Goal: Task Accomplishment & Management: Manage account settings

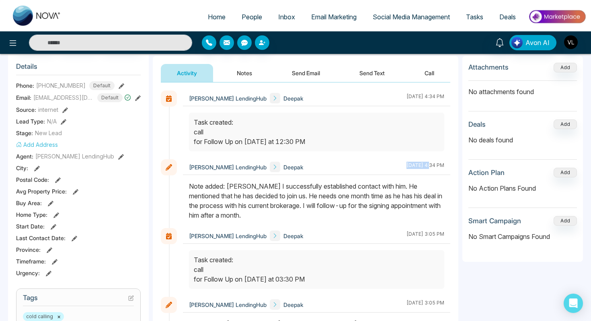
scroll to position [33, 0]
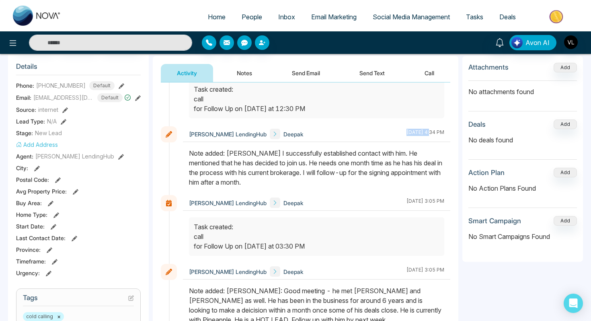
click at [247, 21] on link "People" at bounding box center [252, 16] width 37 height 15
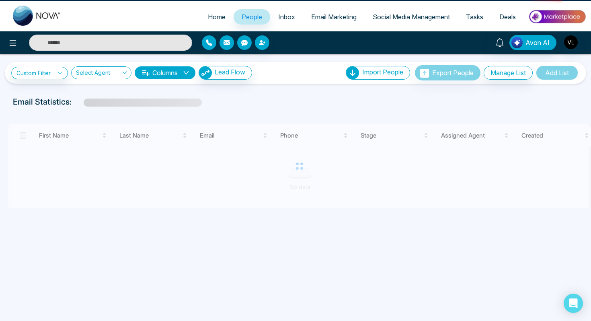
click at [247, 21] on link "People" at bounding box center [252, 16] width 37 height 15
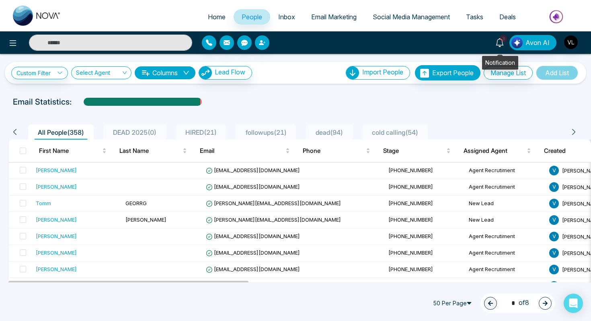
click at [501, 41] on icon at bounding box center [499, 42] width 9 height 9
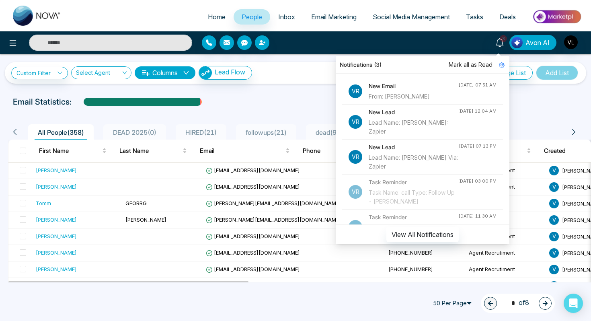
click at [418, 86] on h4 "New Email" at bounding box center [414, 86] width 90 height 9
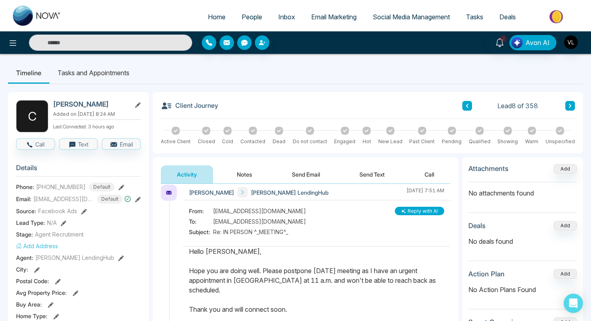
click at [240, 22] on link "People" at bounding box center [252, 16] width 37 height 15
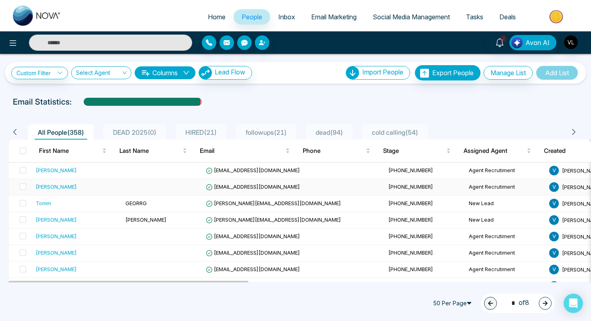
click at [83, 188] on div "[PERSON_NAME]" at bounding box center [77, 187] width 83 height 8
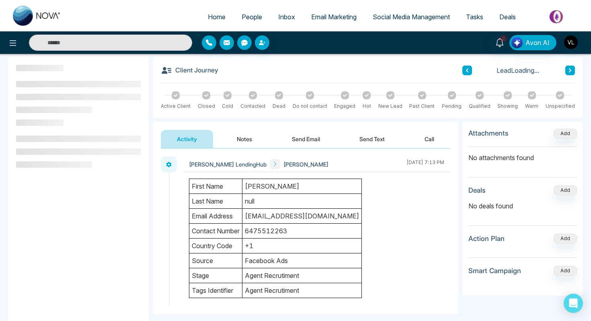
scroll to position [37, 0]
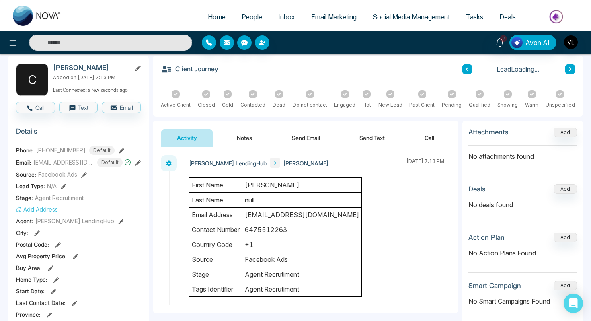
click at [295, 187] on td "[PERSON_NAME]" at bounding box center [301, 185] width 119 height 15
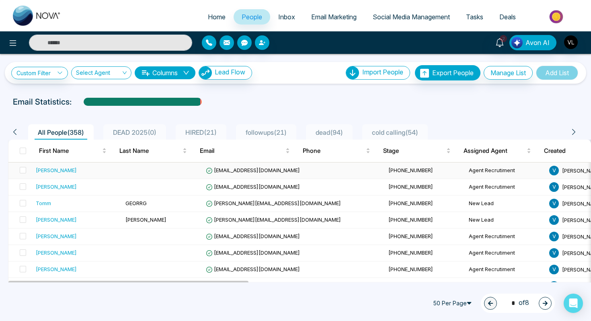
click at [55, 168] on div "[PERSON_NAME]" at bounding box center [56, 170] width 41 height 8
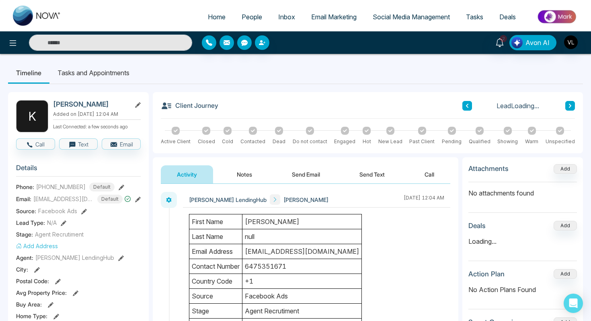
click at [85, 104] on h2 "[PERSON_NAME]" at bounding box center [90, 104] width 75 height 8
copy h2 "[PERSON_NAME]"
click at [243, 22] on link "People" at bounding box center [252, 16] width 37 height 15
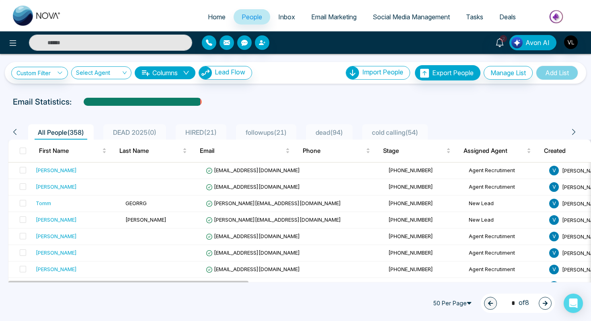
click at [80, 41] on input "text" at bounding box center [110, 43] width 163 height 16
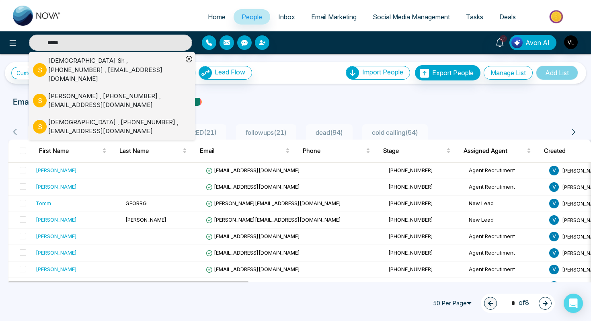
type input "*****"
click at [56, 67] on div "[PERSON_NAME] , [PHONE_NUMBER] , [EMAIL_ADDRESS][DOMAIN_NAME]" at bounding box center [115, 69] width 135 height 27
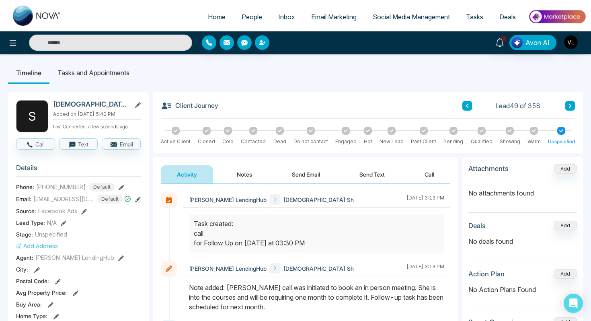
drag, startPoint x: 271, startPoint y: 288, endPoint x: 230, endPoint y: 286, distance: 41.5
click at [229, 287] on div "Note added: [PERSON_NAME] call was initiated to book an in person meeting. She …" at bounding box center [316, 297] width 255 height 29
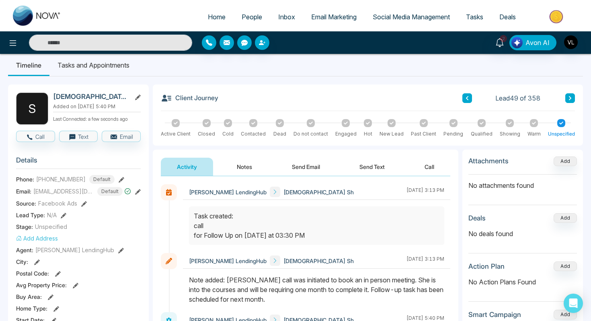
scroll to position [8, 0]
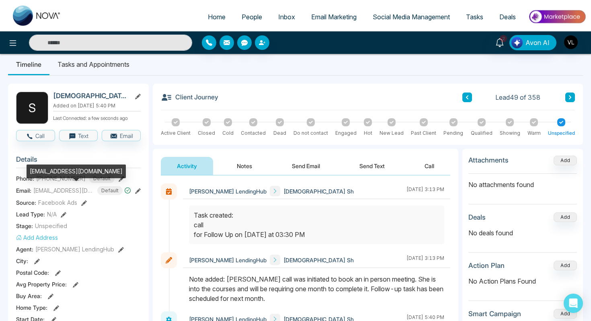
click at [58, 170] on div "[EMAIL_ADDRESS][DOMAIN_NAME]" at bounding box center [76, 171] width 99 height 14
copy div "[EMAIL_ADDRESS][DOMAIN_NAME]"
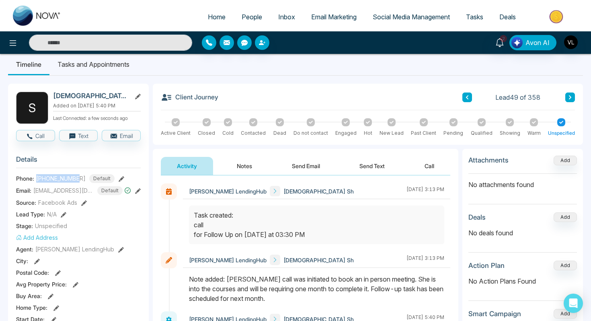
drag, startPoint x: 80, startPoint y: 176, endPoint x: 37, endPoint y: 176, distance: 42.6
click at [37, 176] on div "[PHONE_NUMBER] Default" at bounding box center [75, 178] width 78 height 9
copy span "[PHONE_NUMBER]"
click at [244, 14] on span "People" at bounding box center [252, 17] width 21 height 8
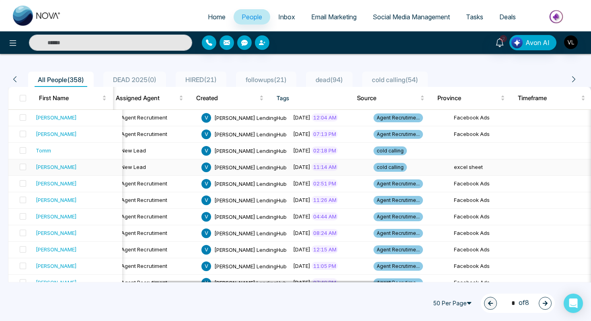
scroll to position [0, 349]
click at [450, 170] on td "excel sheet" at bounding box center [490, 167] width 80 height 16
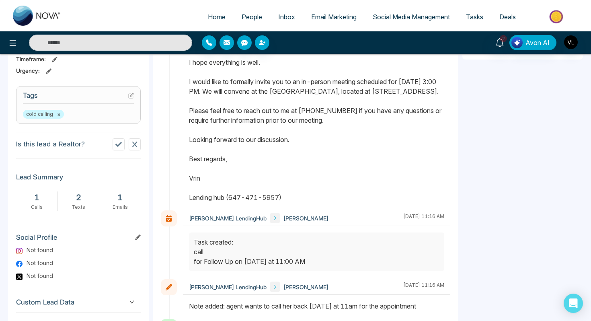
scroll to position [350, 0]
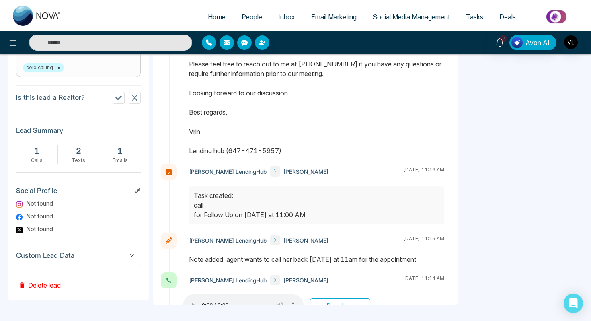
click at [49, 292] on button "Delete lead" at bounding box center [39, 279] width 47 height 26
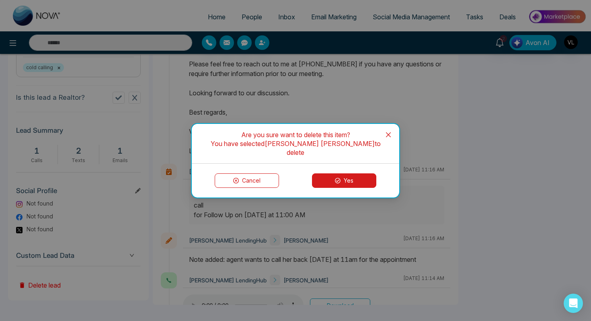
click at [354, 174] on button "Yes" at bounding box center [344, 180] width 64 height 14
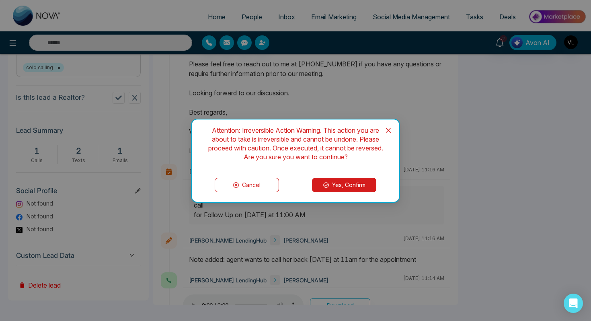
click at [333, 185] on button "Yes, Confirm" at bounding box center [344, 185] width 64 height 14
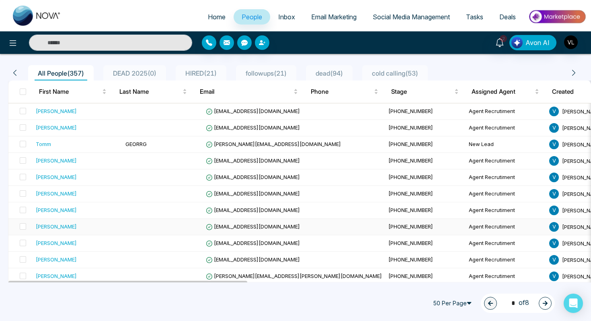
scroll to position [66, 0]
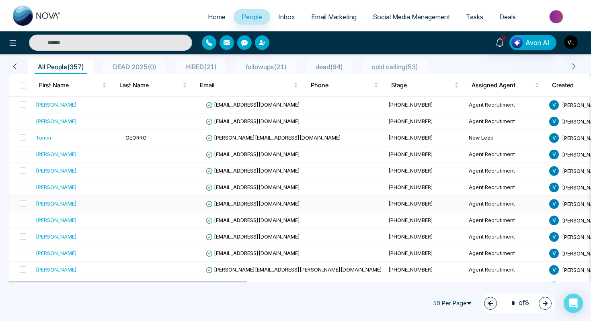
click at [83, 208] on td "[PERSON_NAME]" at bounding box center [78, 204] width 90 height 16
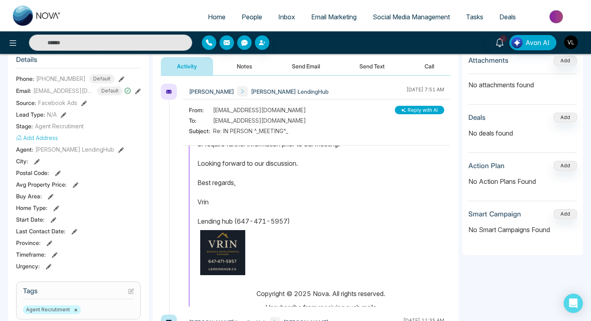
scroll to position [260, 0]
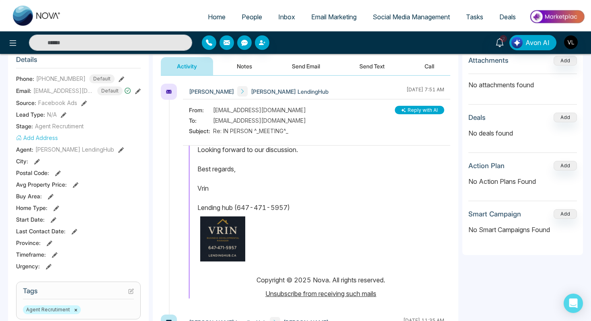
drag, startPoint x: 197, startPoint y: 172, endPoint x: 294, endPoint y: 207, distance: 102.6
click at [293, 207] on p "Dear [PERSON_NAME], It was pleasure meeting with you. I would like to formally …" at bounding box center [320, 126] width 247 height 174
click at [246, 18] on span "People" at bounding box center [252, 17] width 21 height 8
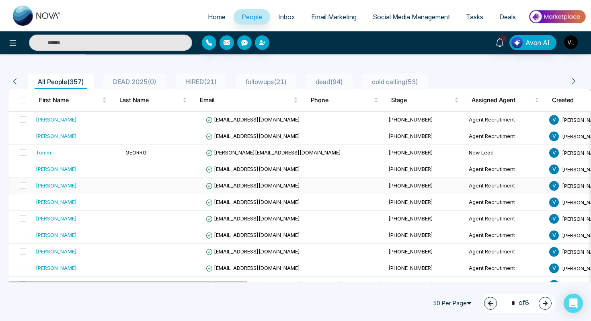
scroll to position [51, 0]
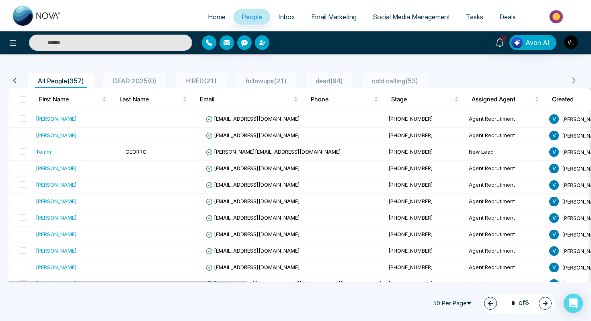
click at [74, 45] on input "text" at bounding box center [110, 43] width 163 height 16
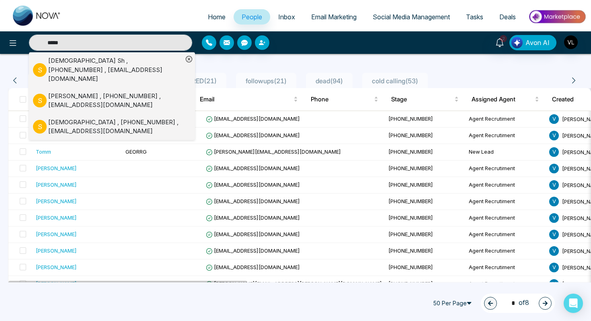
type input "*****"
click at [59, 67] on div "[PERSON_NAME] , [PHONE_NUMBER] , [EMAIL_ADDRESS][DOMAIN_NAME]" at bounding box center [115, 69] width 135 height 27
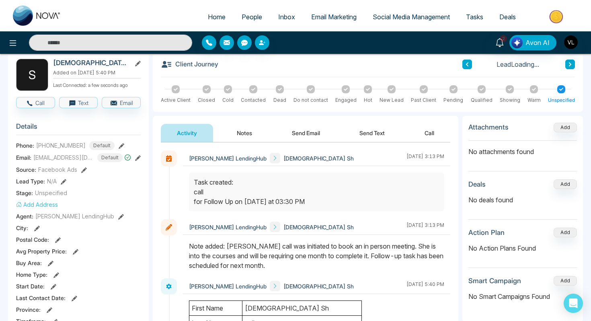
scroll to position [45, 0]
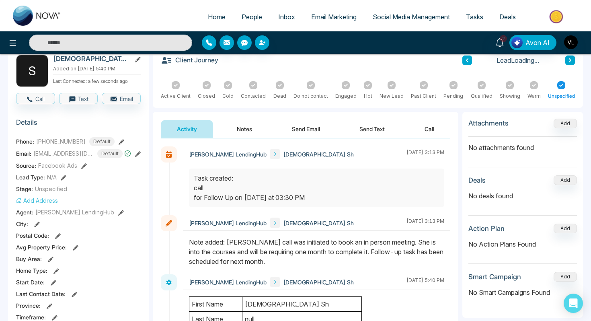
click at [322, 129] on button "Send Email" at bounding box center [306, 129] width 60 height 18
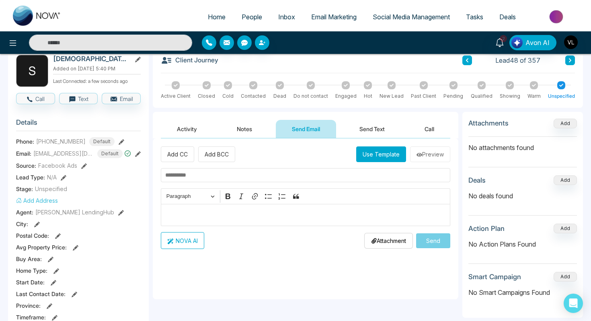
click at [185, 219] on p "Editor editing area: main" at bounding box center [305, 215] width 281 height 10
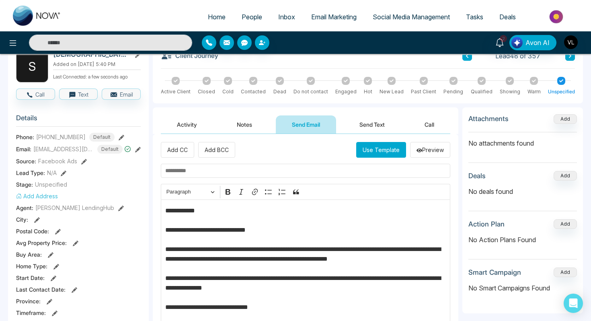
scroll to position [47, 0]
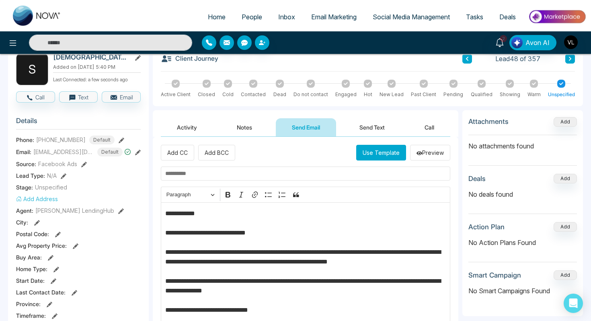
click at [193, 215] on p "**********" at bounding box center [305, 296] width 281 height 174
click at [204, 171] on input "text" at bounding box center [305, 173] width 289 height 14
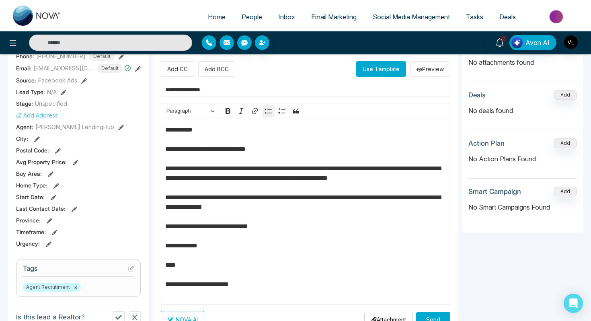
scroll to position [131, 0]
type input "**********"
drag, startPoint x: 390, startPoint y: 170, endPoint x: 384, endPoint y: 170, distance: 6.5
click at [384, 170] on p "**********" at bounding box center [305, 212] width 281 height 174
click at [171, 176] on p "**********" at bounding box center [305, 212] width 281 height 174
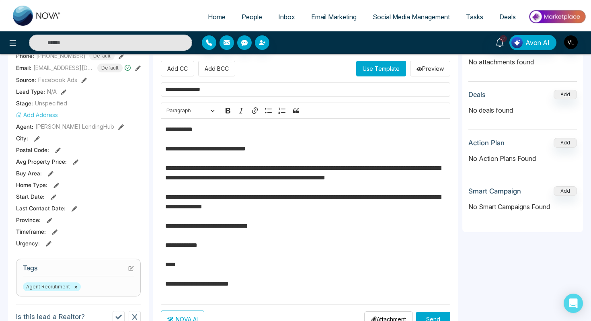
click at [176, 175] on p "**********" at bounding box center [305, 212] width 281 height 174
click at [336, 179] on p "**********" at bounding box center [305, 212] width 281 height 174
drag, startPoint x: 334, startPoint y: 178, endPoint x: 338, endPoint y: 185, distance: 8.8
click at [338, 185] on p "**********" at bounding box center [305, 212] width 281 height 174
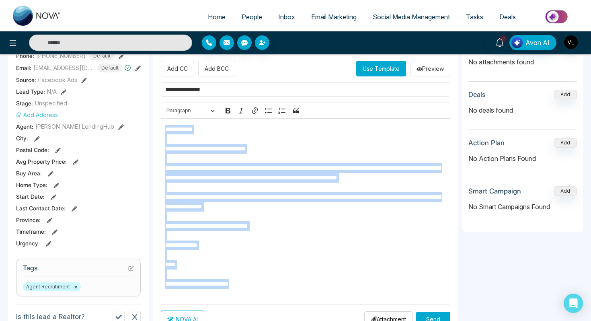
drag, startPoint x: 269, startPoint y: 294, endPoint x: 157, endPoint y: 122, distance: 205.3
click at [157, 122] on div "**********" at bounding box center [306, 194] width 306 height 283
copy p "**********"
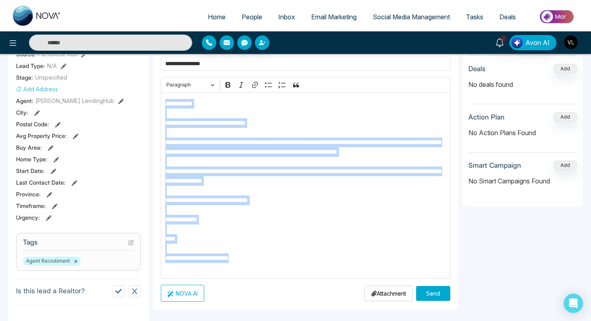
scroll to position [164, 0]
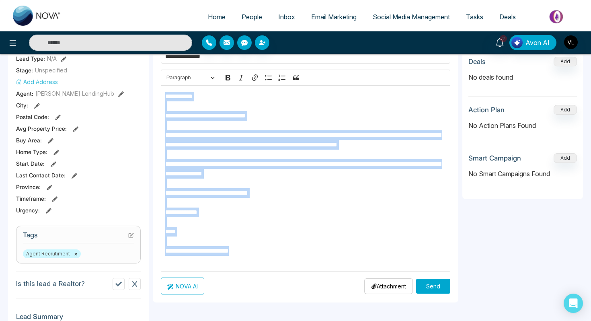
click at [437, 281] on button "Send" at bounding box center [433, 286] width 34 height 15
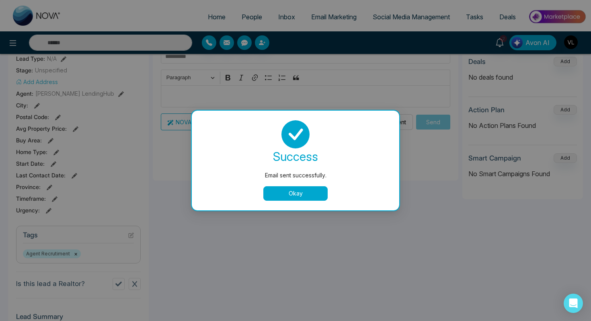
click at [289, 193] on button "Okay" at bounding box center [295, 193] width 64 height 14
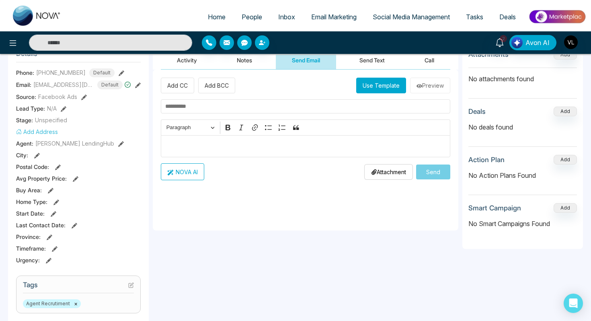
scroll to position [113, 0]
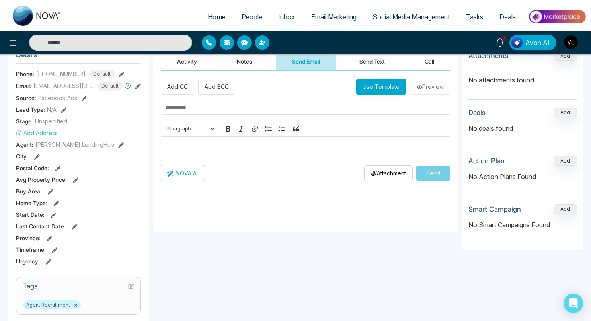
click at [372, 59] on button "Send Text" at bounding box center [371, 61] width 57 height 18
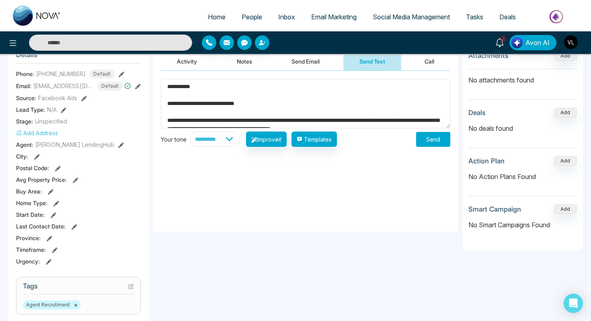
type textarea "**********"
click at [430, 139] on button "Send" at bounding box center [433, 139] width 34 height 15
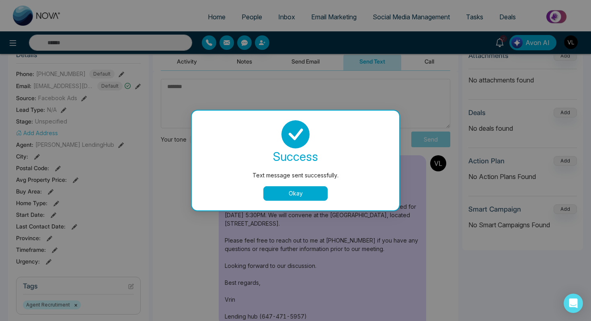
click at [285, 207] on div "success Text message sent successfully. Okay" at bounding box center [295, 161] width 207 height 100
click at [281, 193] on button "Okay" at bounding box center [295, 193] width 64 height 14
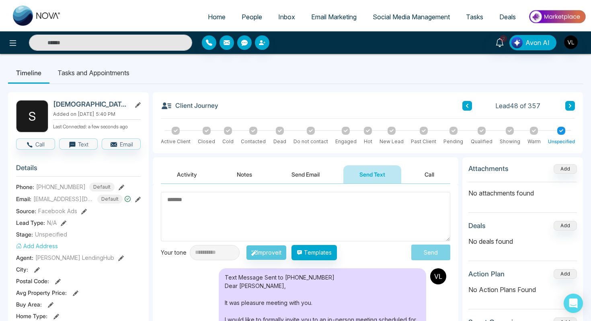
click at [190, 173] on button "Activity" at bounding box center [187, 174] width 52 height 18
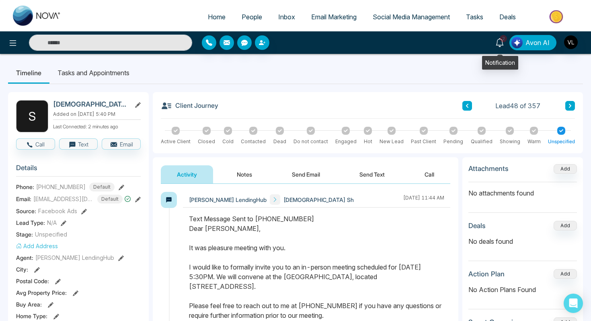
click at [507, 43] on link "2" at bounding box center [499, 42] width 19 height 14
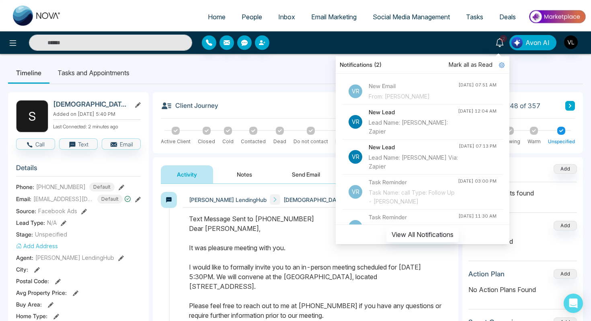
click at [475, 66] on span "Mark all as Read" at bounding box center [471, 64] width 44 height 9
click at [242, 16] on span "People" at bounding box center [252, 17] width 21 height 8
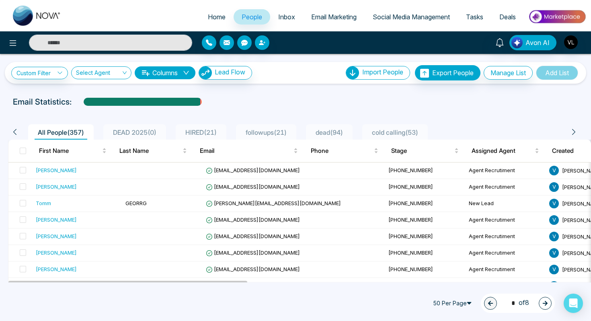
click at [121, 135] on span "DEAD 2025 ( 0 )" at bounding box center [135, 132] width 50 height 8
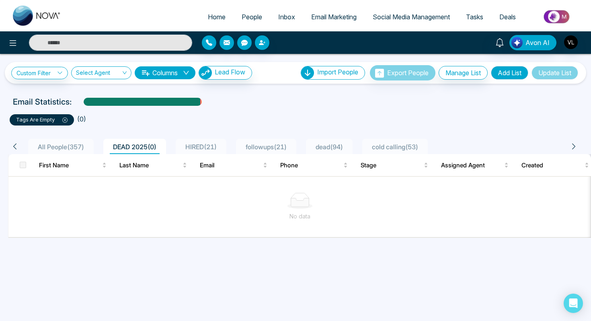
click at [66, 119] on icon at bounding box center [65, 120] width 2 height 2
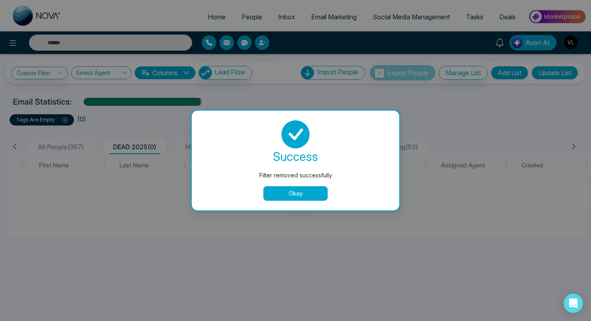
click at [293, 192] on button "Okay" at bounding box center [295, 193] width 64 height 14
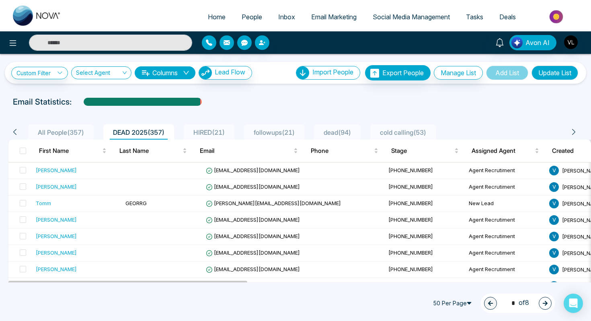
click at [554, 72] on button "Update List" at bounding box center [554, 73] width 47 height 14
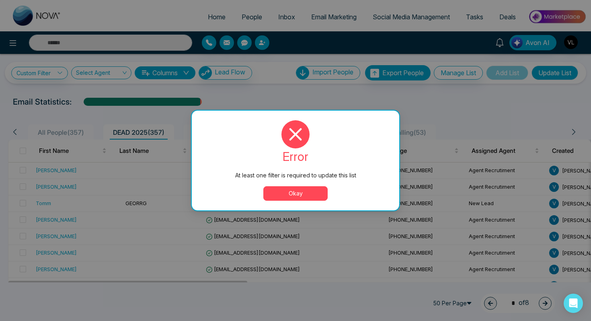
click at [280, 197] on button "Okay" at bounding box center [295, 193] width 64 height 14
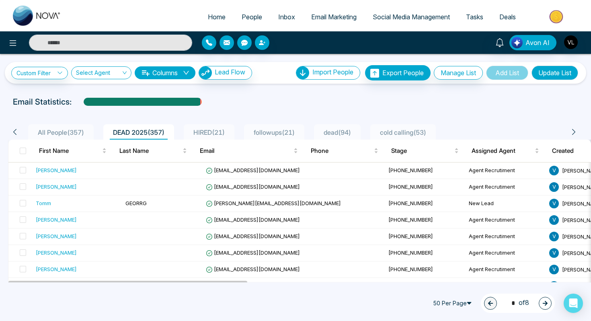
click at [548, 71] on button "Update List" at bounding box center [554, 73] width 47 height 14
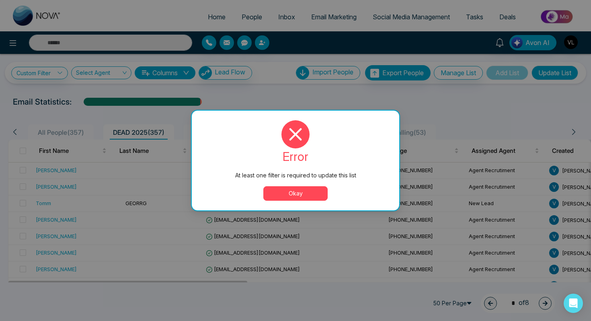
click at [307, 193] on button "Okay" at bounding box center [295, 193] width 64 height 14
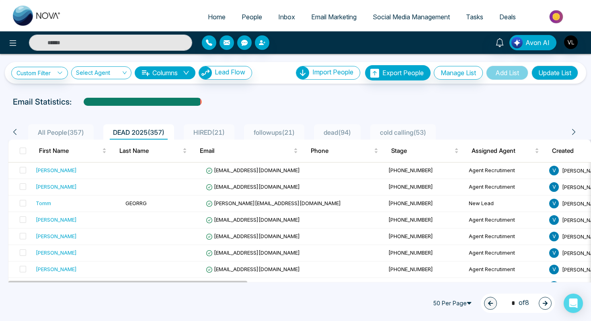
click at [152, 131] on span "DEAD 2025 ( 357 )" at bounding box center [139, 132] width 58 height 8
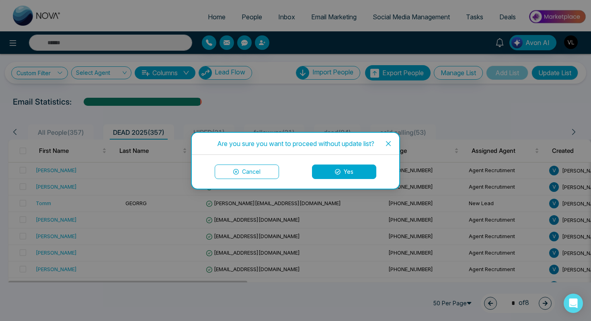
click at [332, 172] on button "Yes" at bounding box center [344, 171] width 64 height 14
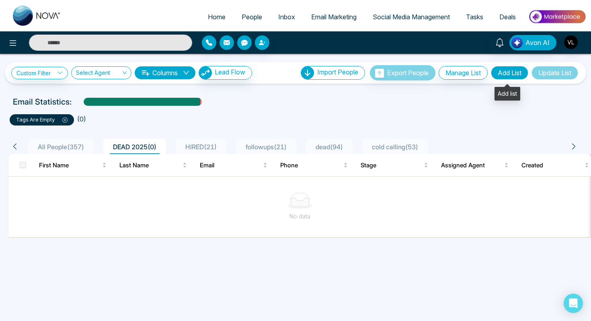
click at [515, 73] on button "Add List" at bounding box center [509, 73] width 37 height 14
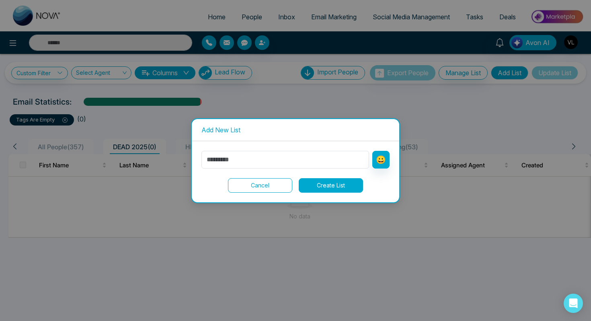
click at [255, 185] on button "Cancel" at bounding box center [260, 185] width 64 height 14
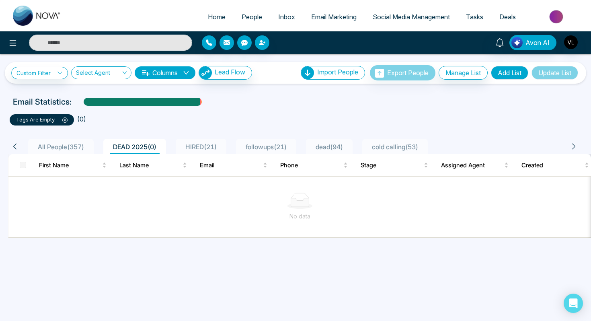
click at [16, 139] on div "All People ( 357 ) DEAD 2025 ( 0 ) HIRED ( 21 ) followups ( 21 ) dead ( 94 ) co…" at bounding box center [292, 146] width 569 height 15
click at [66, 140] on li "All People ( 357 )" at bounding box center [61, 146] width 66 height 15
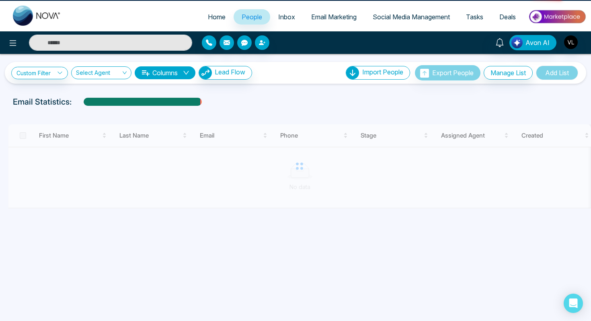
click at [66, 147] on div at bounding box center [299, 166] width 583 height 84
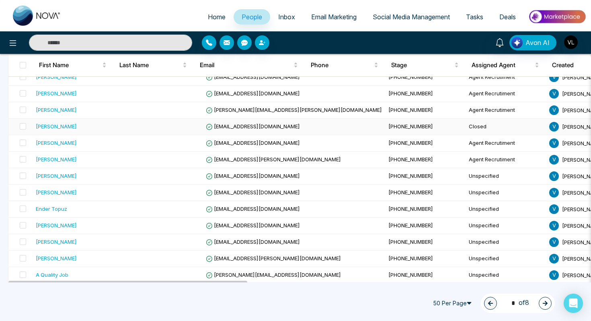
scroll to position [227, 0]
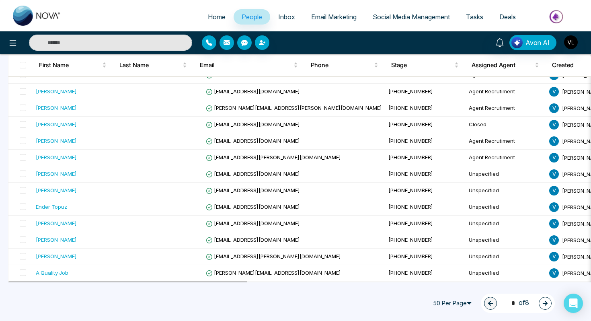
click at [83, 44] on input "text" at bounding box center [110, 43] width 163 height 16
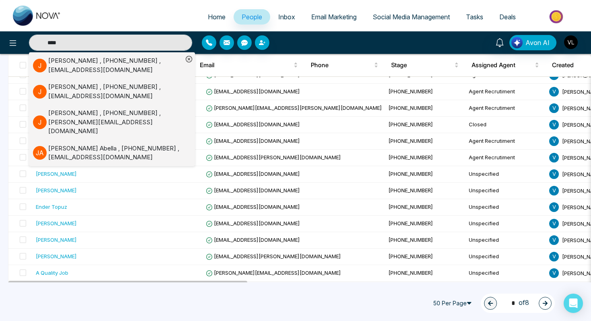
type input "****"
click at [480, 14] on span "Tasks" at bounding box center [474, 17] width 17 height 8
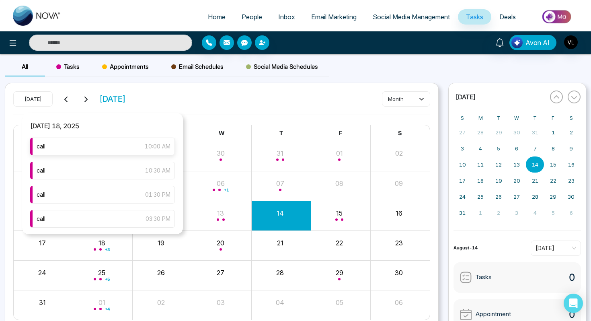
click at [82, 147] on div "call 10:00 AM" at bounding box center [102, 146] width 145 height 18
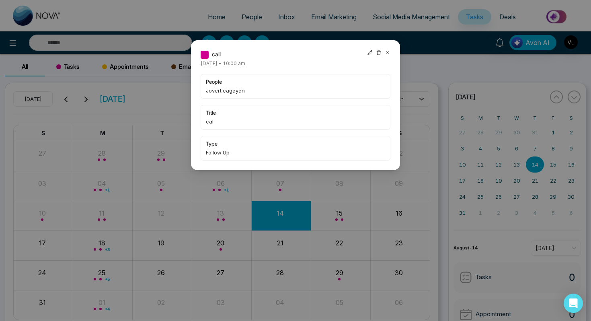
click at [383, 51] on div at bounding box center [378, 54] width 23 height 9
click at [120, 250] on div "call [DATE] • 10:00 am people Jovert cagayan title call type Follow Up" at bounding box center [295, 160] width 591 height 321
click at [391, 54] on div "call [DATE] • 10:00 am people Jovert cagayan title call type Follow Up" at bounding box center [295, 105] width 209 height 130
click at [388, 52] on icon at bounding box center [387, 52] width 2 height 2
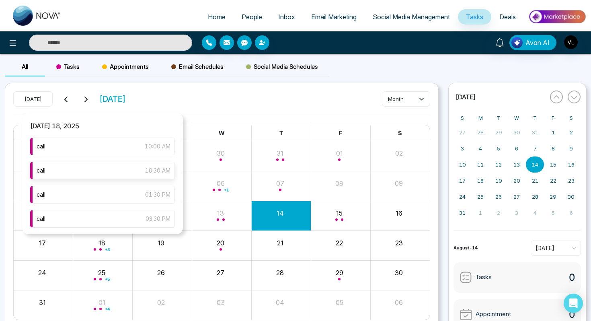
click at [92, 175] on div "call 10:30 AM" at bounding box center [102, 171] width 145 height 18
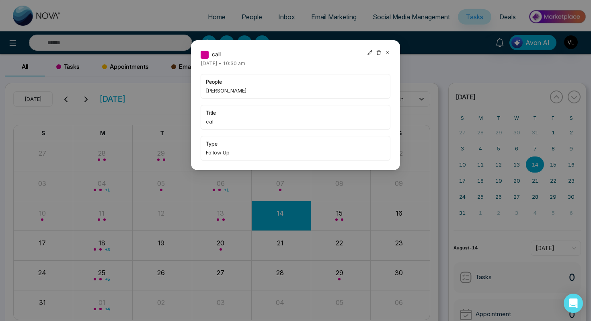
click at [387, 53] on icon at bounding box center [388, 53] width 6 height 6
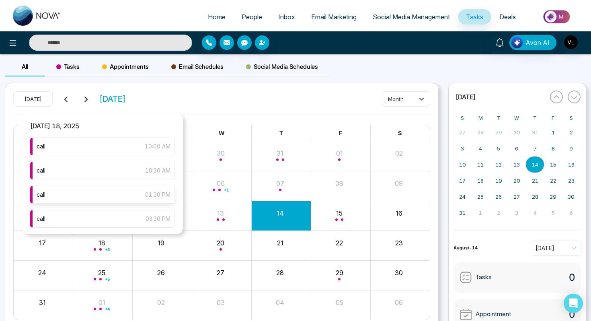
click at [118, 197] on div "call 01:30 PM" at bounding box center [102, 195] width 145 height 18
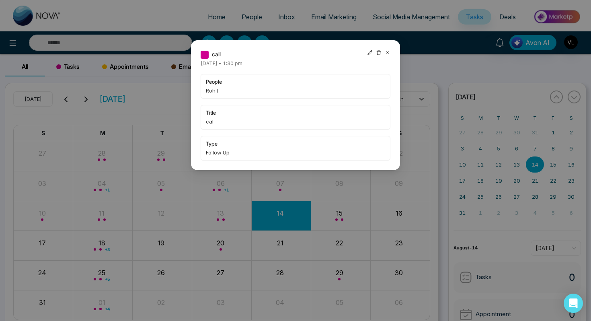
click at [386, 56] on div at bounding box center [378, 54] width 23 height 9
click at [390, 50] on div "call [DATE] • 1:30 pm people Rohit title call type Follow Up" at bounding box center [295, 105] width 209 height 130
click at [388, 55] on icon at bounding box center [388, 53] width 6 height 6
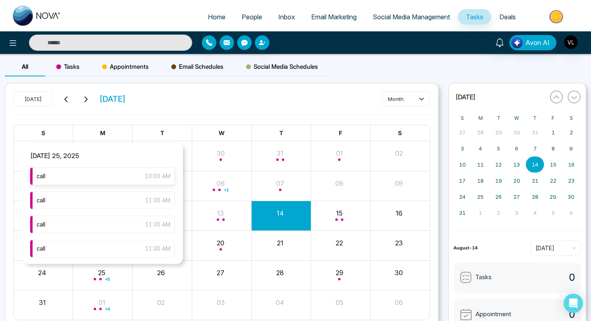
click at [137, 181] on div "call 10:00 AM" at bounding box center [102, 176] width 145 height 18
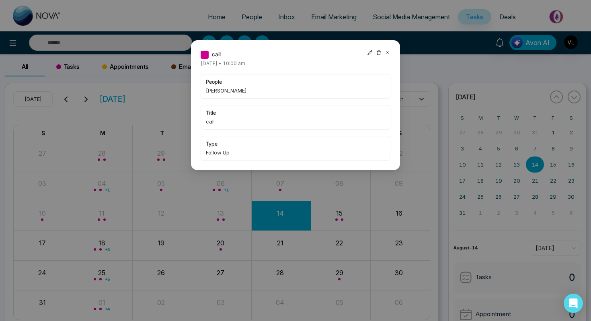
click at [388, 51] on icon at bounding box center [388, 53] width 6 height 6
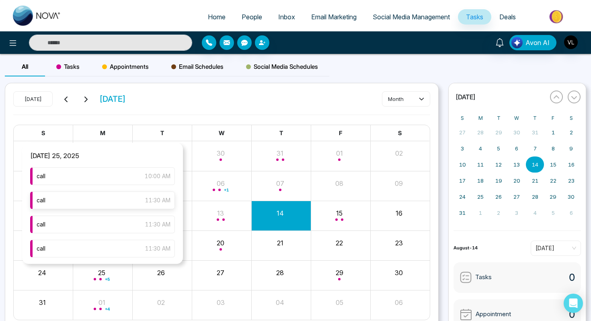
click at [131, 205] on div "call 11:30 AM" at bounding box center [102, 200] width 145 height 18
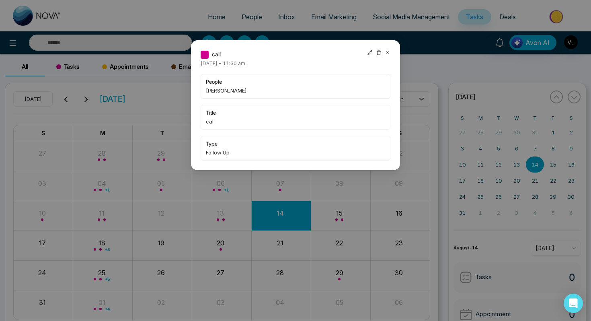
click at [388, 53] on icon at bounding box center [387, 52] width 2 height 2
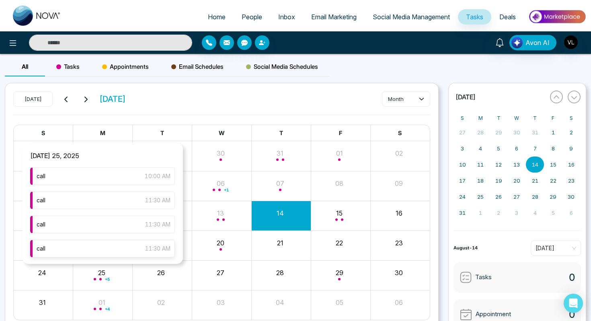
click at [117, 251] on div "call 11:30 AM" at bounding box center [102, 249] width 145 height 18
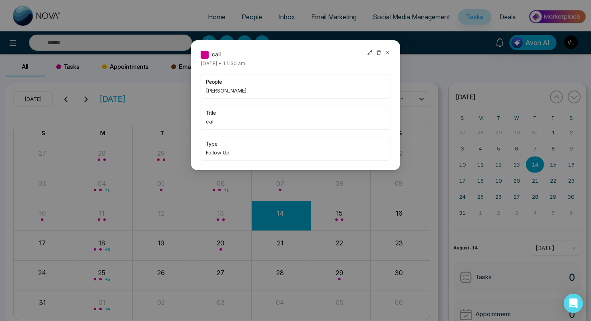
click at [388, 50] on icon at bounding box center [388, 53] width 6 height 6
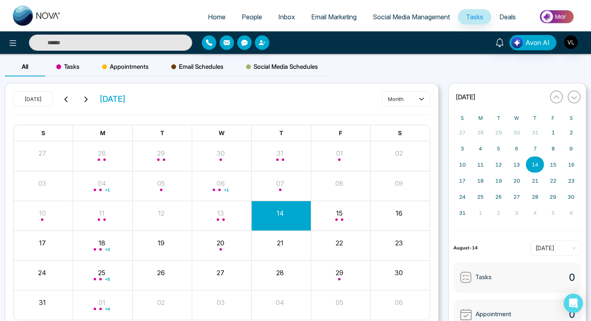
click at [127, 47] on input "text" at bounding box center [110, 43] width 163 height 16
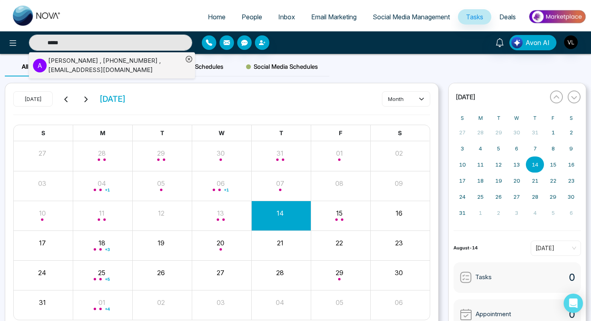
type input "*****"
click at [104, 65] on div "[PERSON_NAME] , [PHONE_NUMBER] , [EMAIL_ADDRESS][DOMAIN_NAME]" at bounding box center [115, 65] width 135 height 18
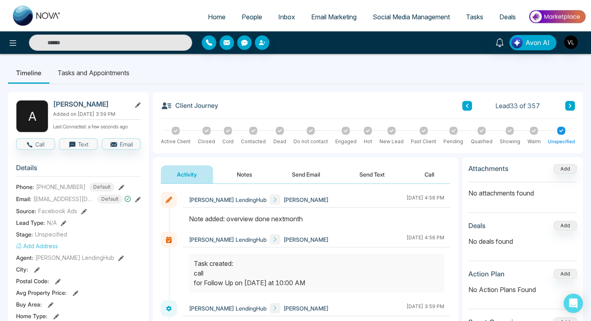
click at [248, 13] on span "People" at bounding box center [252, 17] width 21 height 8
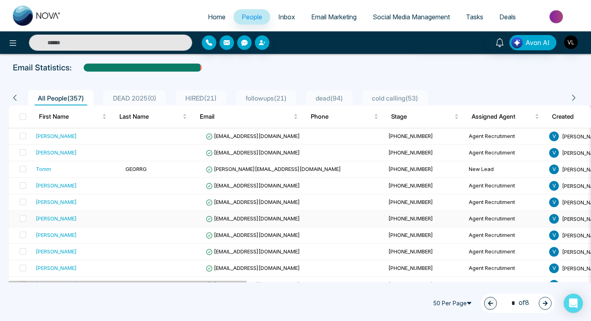
scroll to position [43, 0]
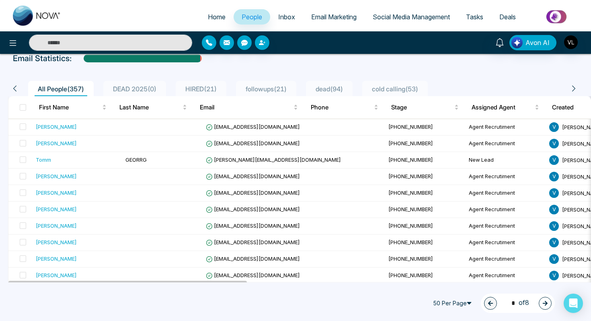
click at [81, 36] on input "text" at bounding box center [110, 43] width 163 height 16
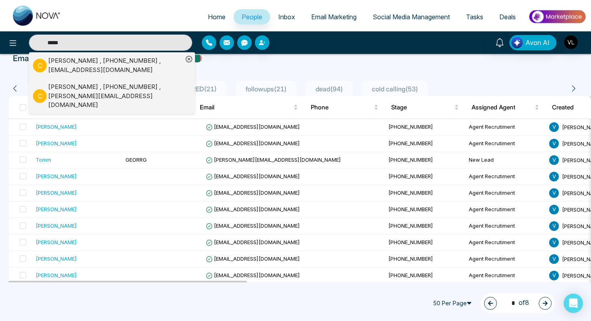
type input "*****"
click at [57, 68] on div "[PERSON_NAME] , [PHONE_NUMBER] , [EMAIL_ADDRESS][DOMAIN_NAME]" at bounding box center [115, 65] width 135 height 18
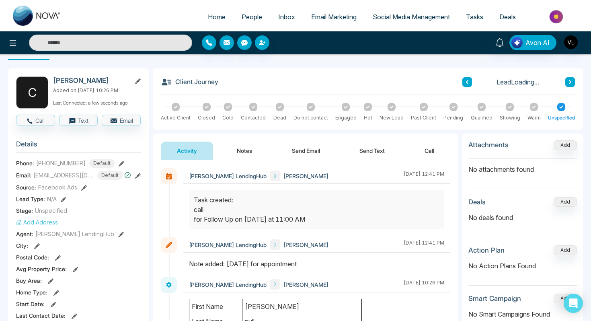
scroll to position [24, 0]
click at [253, 16] on span "People" at bounding box center [252, 17] width 21 height 8
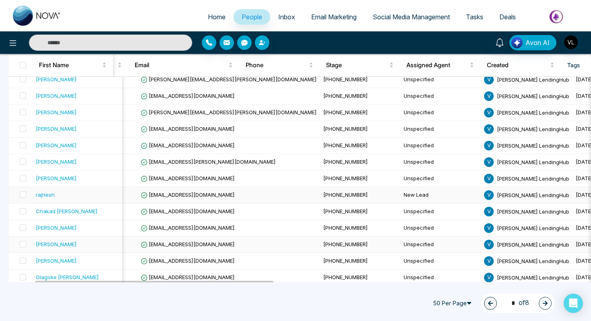
scroll to position [522, 0]
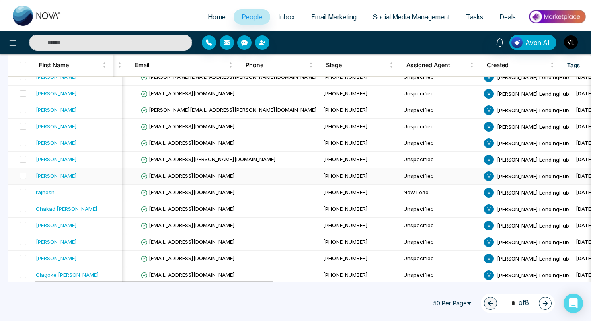
click at [172, 179] on td "[EMAIL_ADDRESS][DOMAIN_NAME]" at bounding box center [228, 176] width 183 height 16
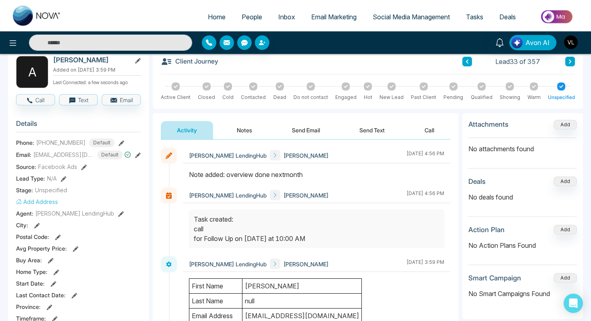
scroll to position [45, 0]
click at [246, 125] on button "Notes" at bounding box center [244, 129] width 47 height 18
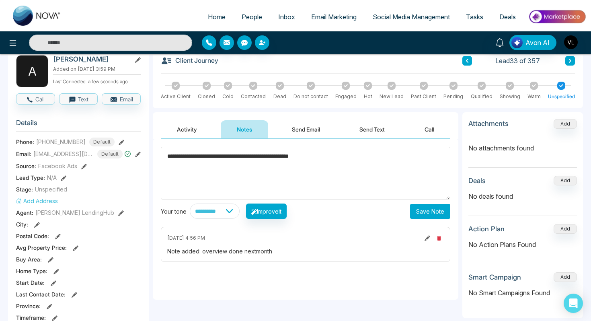
type textarea "**********"
click at [431, 212] on button "Save Note" at bounding box center [430, 211] width 40 height 15
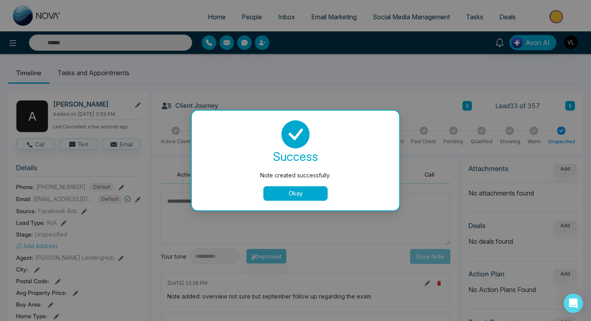
click at [298, 189] on button "Okay" at bounding box center [295, 193] width 64 height 14
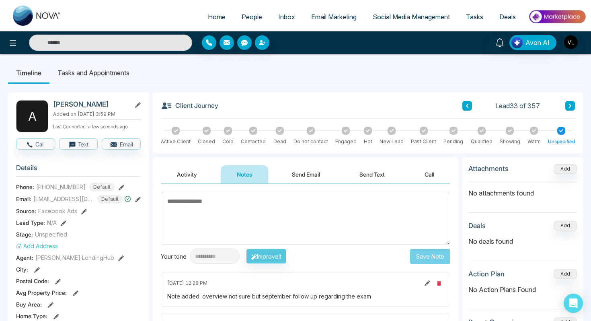
click at [73, 73] on li "Tasks and Appointments" at bounding box center [93, 73] width 88 height 22
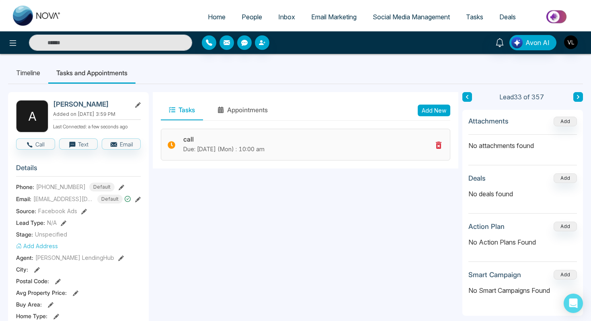
click at [440, 146] on icon at bounding box center [439, 145] width 6 height 7
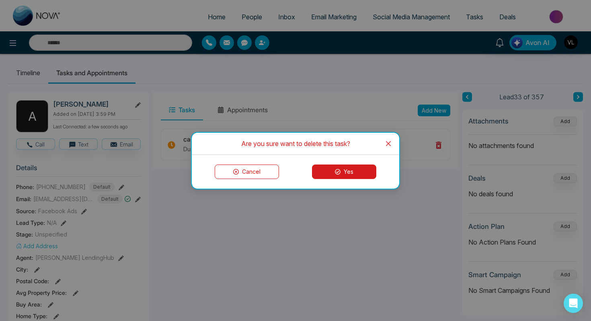
click at [343, 180] on div "Cancel Yes" at bounding box center [295, 172] width 207 height 34
click at [359, 164] on button "Yes" at bounding box center [344, 171] width 64 height 14
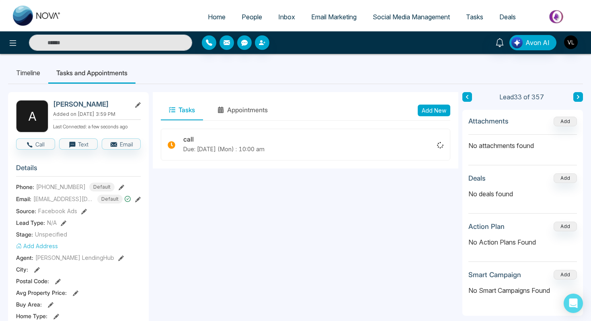
click at [428, 112] on button "Add New" at bounding box center [434, 111] width 33 height 12
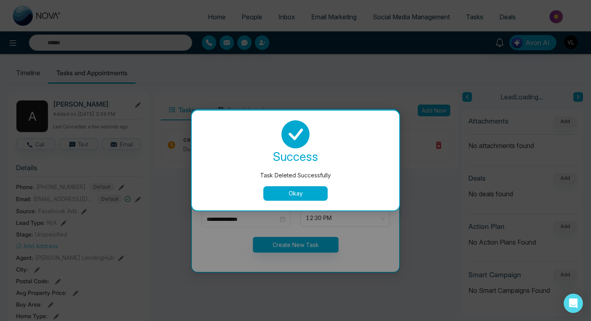
click at [288, 190] on button "Okay" at bounding box center [295, 193] width 64 height 14
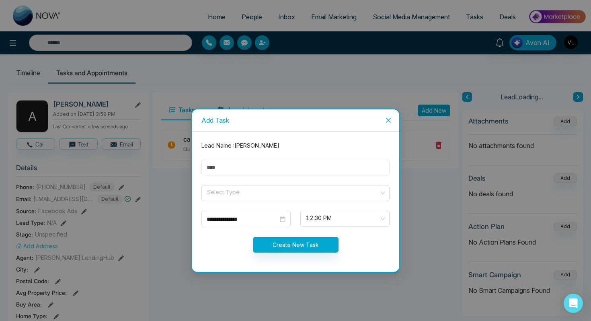
click at [231, 172] on input "text" at bounding box center [295, 168] width 188 height 16
type input "****"
click at [217, 190] on input "search" at bounding box center [292, 191] width 173 height 12
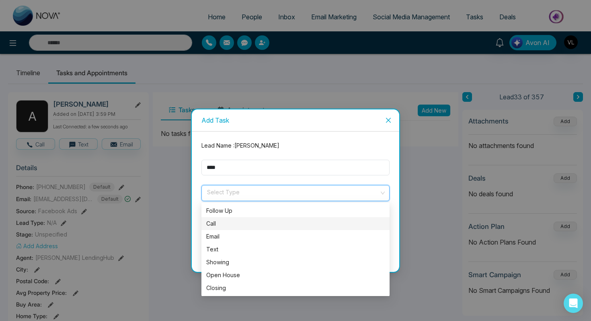
click at [236, 219] on div "Call" at bounding box center [295, 223] width 188 height 13
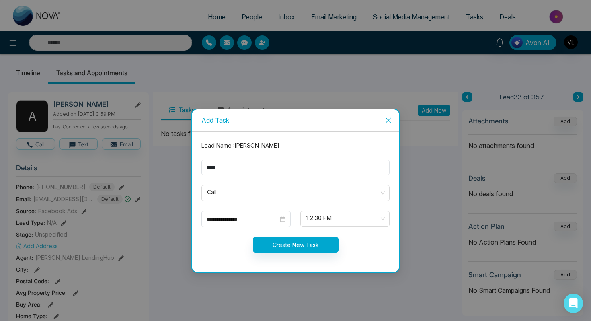
click at [217, 184] on form "**********" at bounding box center [296, 201] width 198 height 121
click at [211, 189] on span "Call" at bounding box center [295, 193] width 177 height 14
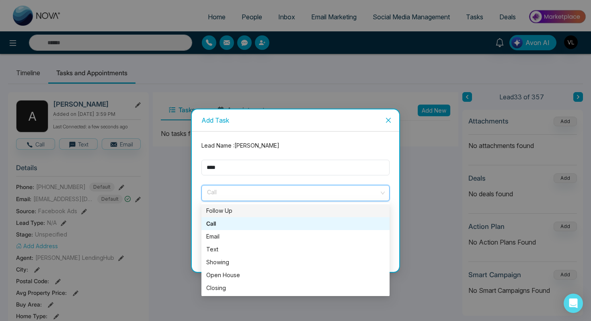
click at [244, 213] on div "Follow Up" at bounding box center [295, 210] width 179 height 9
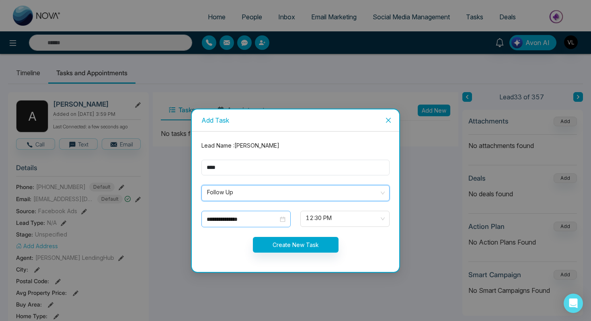
click at [278, 216] on input "**********" at bounding box center [243, 219] width 72 height 9
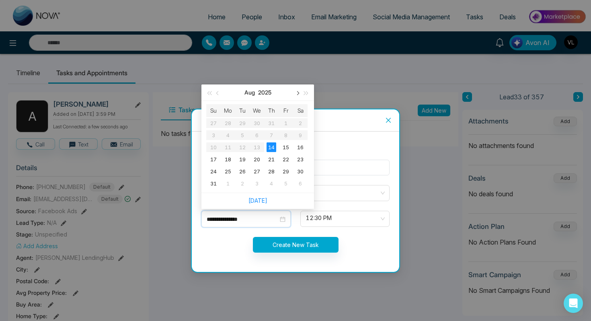
click at [295, 91] on button "button" at bounding box center [297, 92] width 9 height 16
type input "**********"
click at [226, 161] on div "22" at bounding box center [228, 159] width 10 height 10
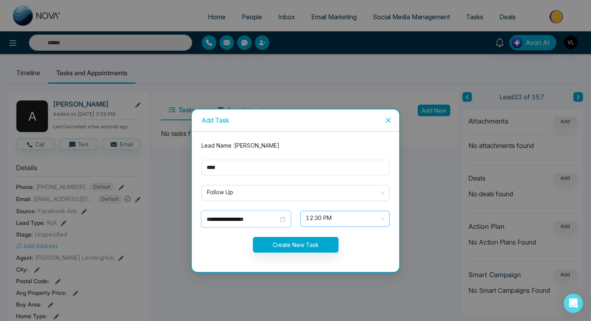
click at [306, 223] on span "12:30 PM" at bounding box center [345, 219] width 78 height 14
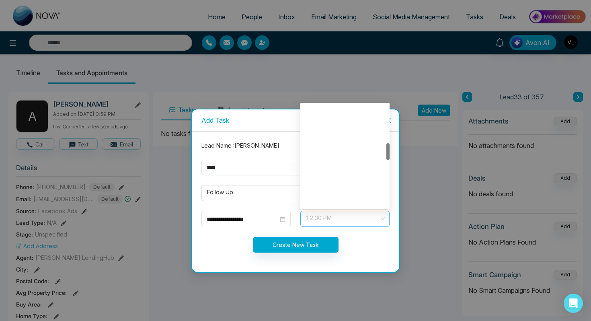
scroll to position [232, 0]
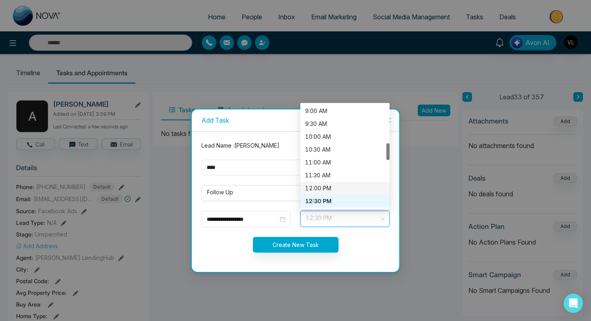
click at [312, 183] on div "12:00 PM" at bounding box center [344, 188] width 89 height 13
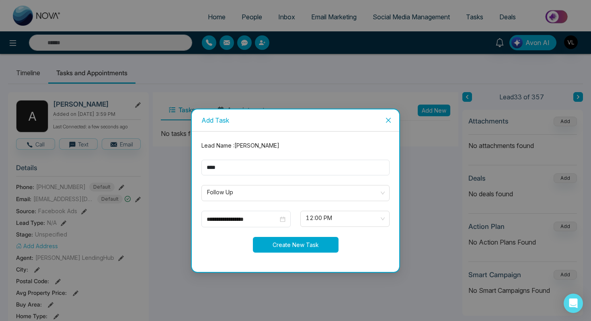
click at [288, 240] on button "Create New Task" at bounding box center [296, 245] width 86 height 16
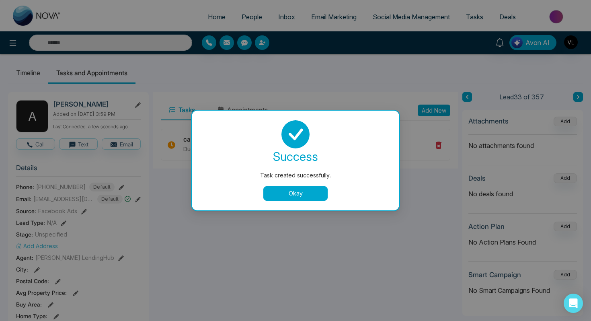
click at [304, 193] on button "Okay" at bounding box center [295, 193] width 64 height 14
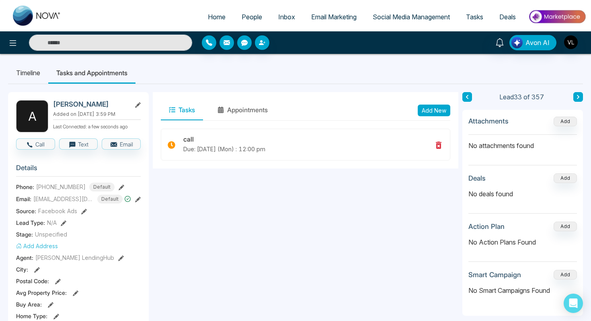
click at [243, 23] on link "People" at bounding box center [252, 16] width 37 height 15
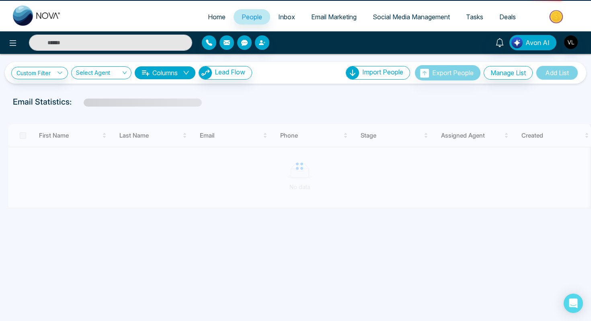
click at [243, 23] on link "People" at bounding box center [252, 16] width 37 height 15
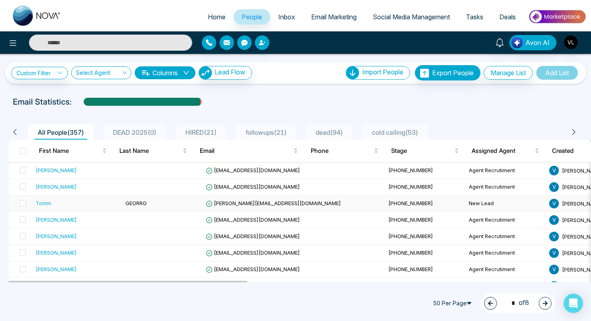
scroll to position [3, 0]
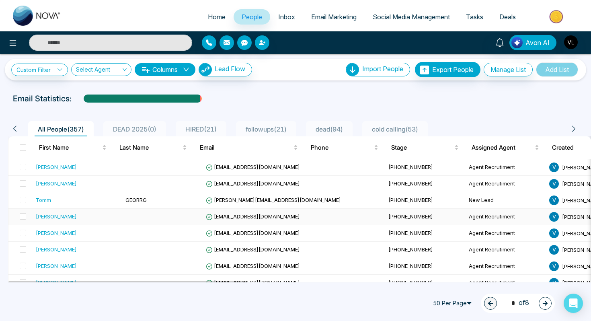
click at [75, 217] on div "[PERSON_NAME]" at bounding box center [77, 216] width 83 height 8
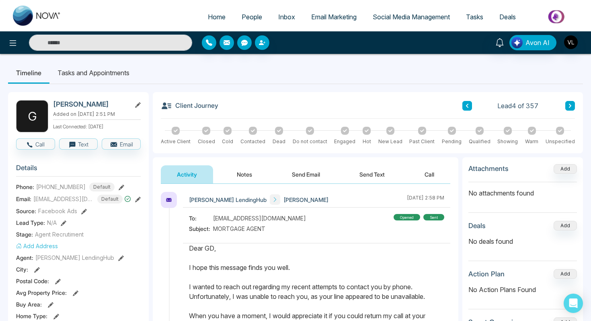
click at [252, 17] on span "People" at bounding box center [252, 17] width 21 height 8
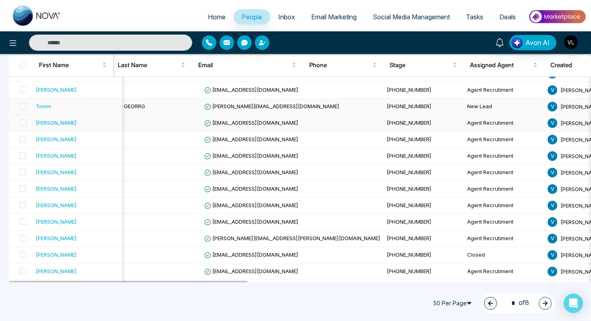
scroll to position [98, 0]
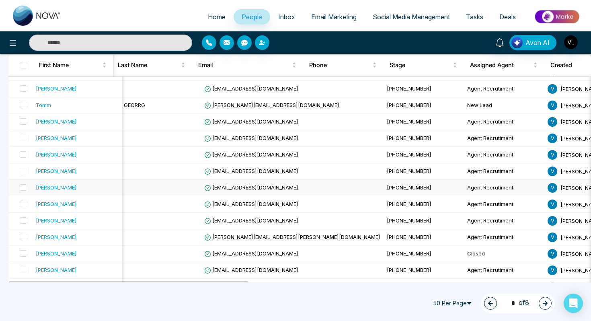
click at [70, 190] on div "[PERSON_NAME]" at bounding box center [56, 187] width 41 height 8
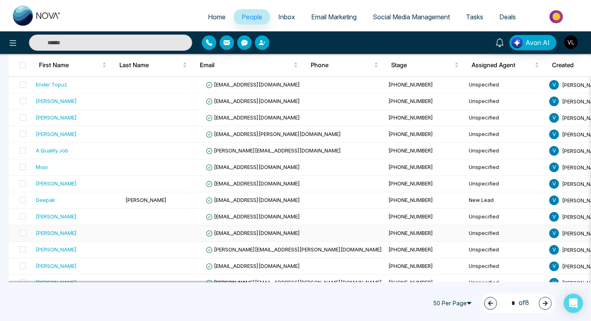
scroll to position [361, 0]
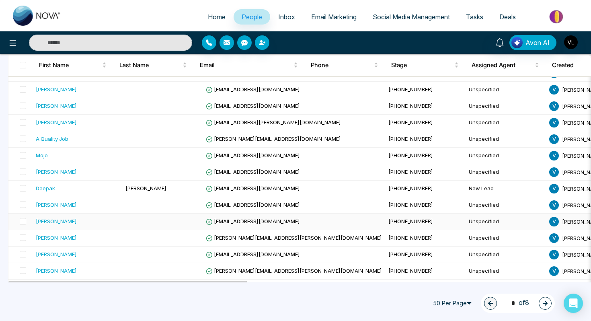
click at [71, 226] on td "[PERSON_NAME]" at bounding box center [78, 221] width 90 height 16
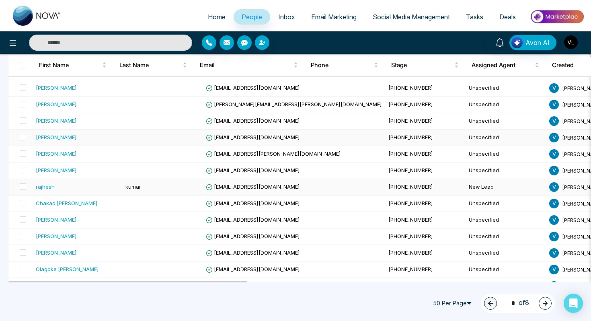
scroll to position [530, 0]
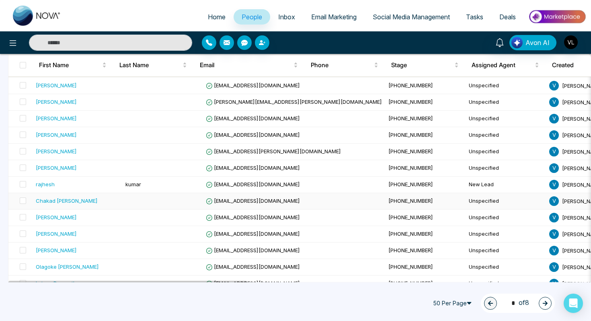
click at [71, 200] on div "Chakad [PERSON_NAME]" at bounding box center [67, 201] width 62 height 8
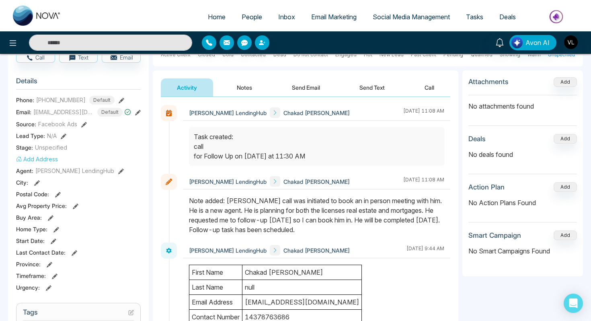
scroll to position [87, 0]
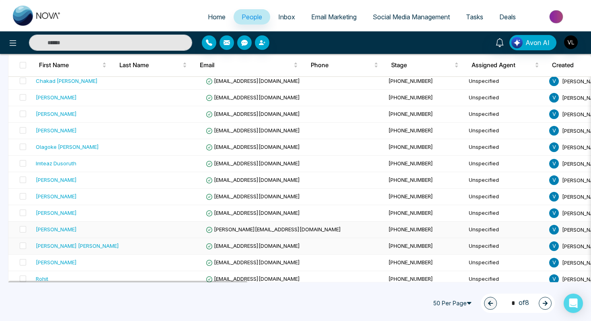
scroll to position [660, 0]
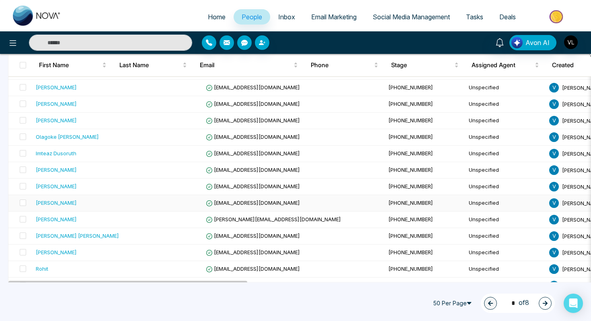
click at [70, 203] on div "[PERSON_NAME]" at bounding box center [56, 203] width 41 height 8
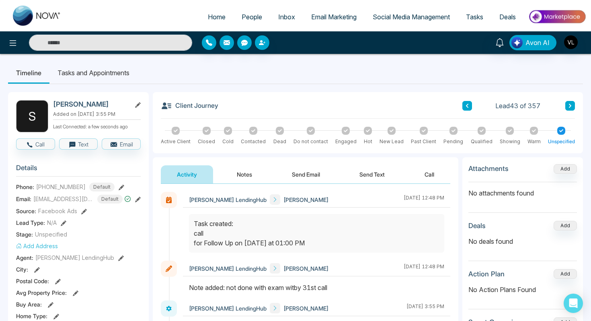
click at [83, 73] on li "Tasks and Appointments" at bounding box center [93, 73] width 88 height 22
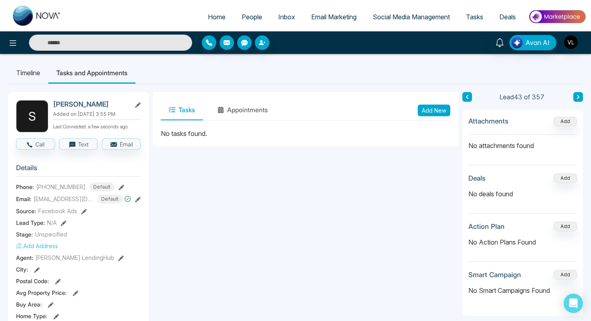
click at [421, 114] on button "Add New" at bounding box center [434, 111] width 33 height 12
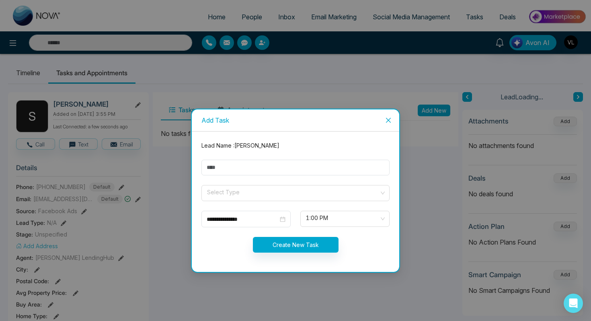
click at [253, 152] on form "**********" at bounding box center [296, 201] width 198 height 121
click at [250, 170] on input "text" at bounding box center [295, 168] width 188 height 16
type input "****"
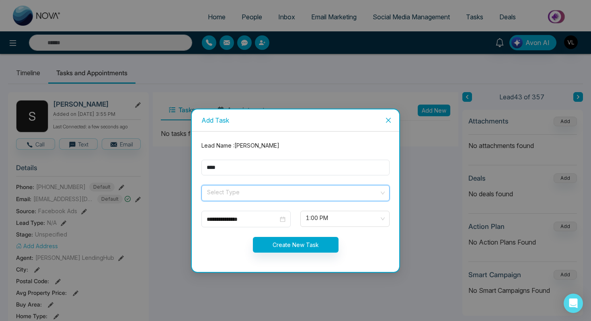
click at [246, 196] on input "search" at bounding box center [292, 191] width 173 height 12
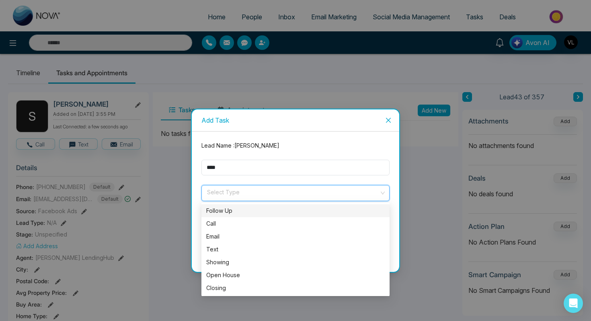
click at [220, 211] on div "Follow Up" at bounding box center [295, 210] width 179 height 9
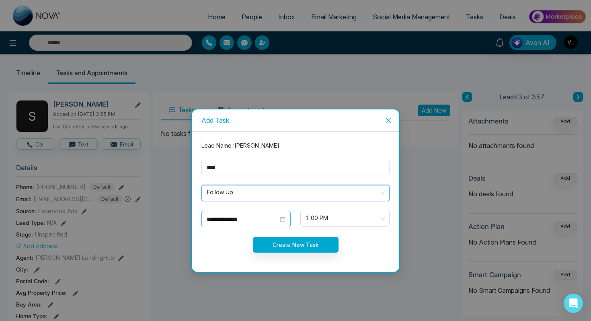
click at [282, 219] on div "**********" at bounding box center [246, 219] width 79 height 9
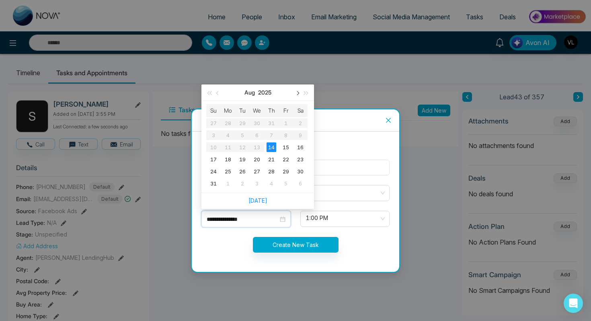
click at [297, 96] on button "button" at bounding box center [297, 92] width 9 height 16
type input "**********"
click at [228, 161] on div "22" at bounding box center [228, 159] width 10 height 10
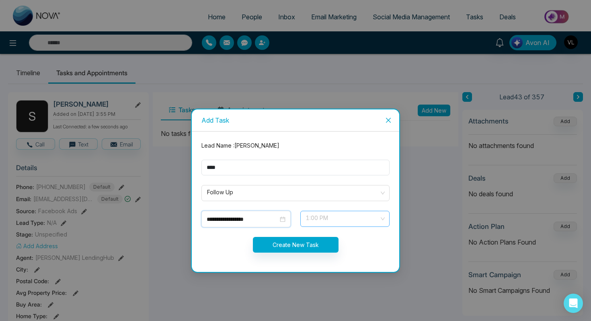
click at [316, 221] on span "1:00 PM" at bounding box center [345, 219] width 78 height 14
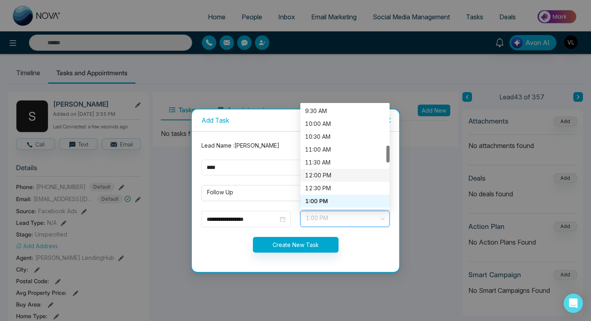
click at [315, 173] on div "12:00 PM" at bounding box center [345, 175] width 80 height 9
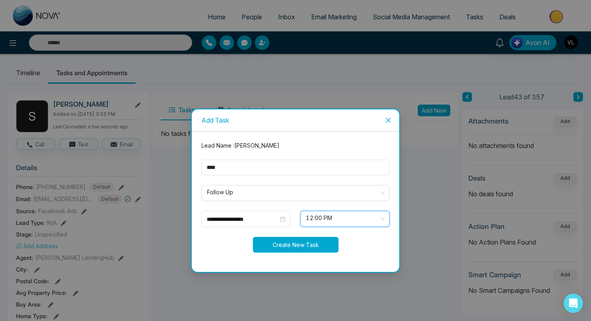
click at [270, 250] on button "Create New Task" at bounding box center [296, 245] width 86 height 16
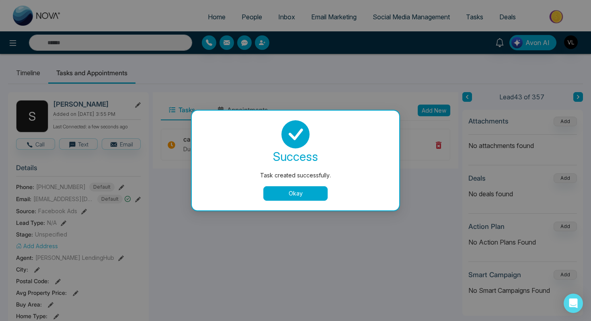
click at [278, 204] on div "success Task created successfully. Okay" at bounding box center [295, 161] width 207 height 100
click at [274, 197] on button "Okay" at bounding box center [295, 193] width 64 height 14
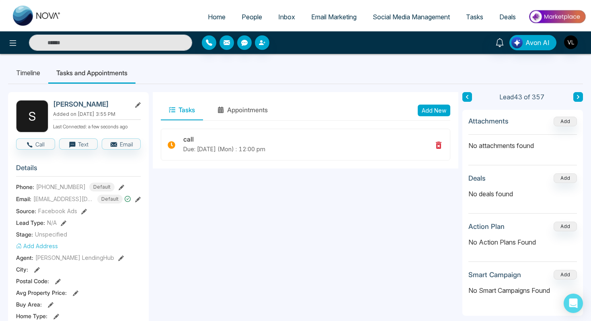
click at [245, 14] on span "People" at bounding box center [252, 17] width 21 height 8
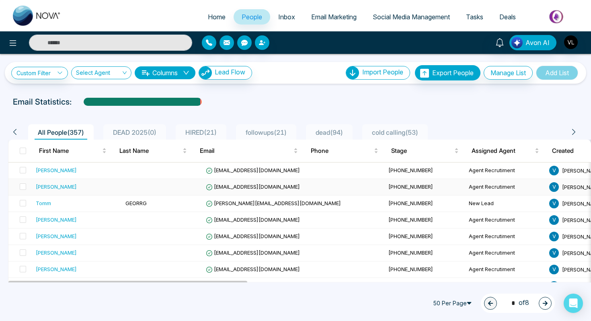
click at [208, 184] on span "[EMAIL_ADDRESS][DOMAIN_NAME]" at bounding box center [253, 186] width 94 height 6
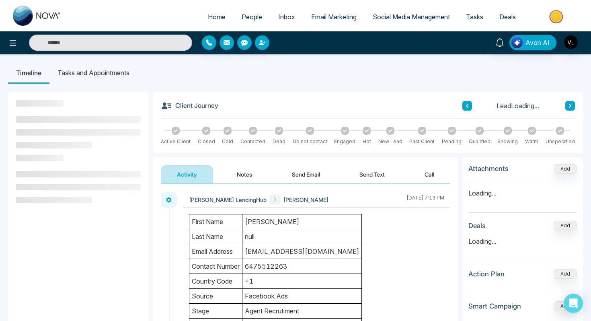
click at [243, 174] on button "Notes" at bounding box center [244, 174] width 47 height 18
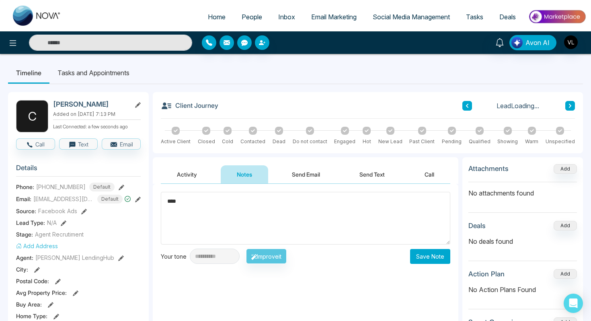
type textarea "****"
click at [413, 255] on button "Save Note" at bounding box center [430, 256] width 40 height 15
click at [246, 18] on span "People" at bounding box center [252, 17] width 21 height 8
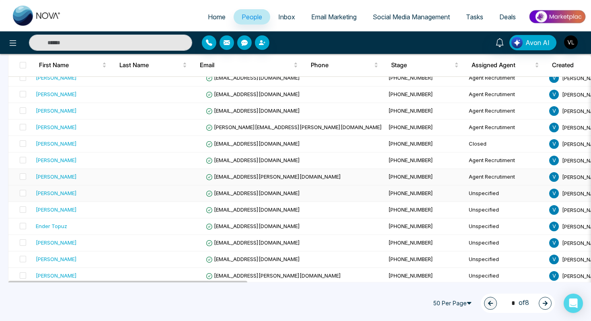
scroll to position [203, 0]
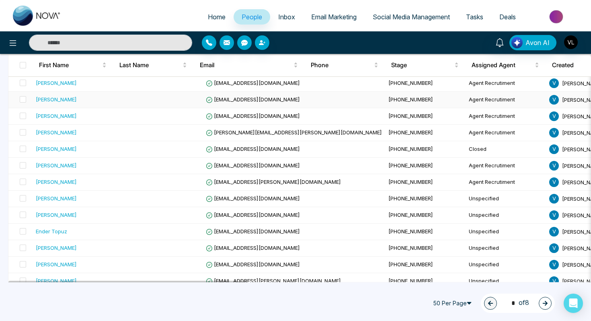
click at [60, 96] on div "[PERSON_NAME]" at bounding box center [56, 99] width 41 height 8
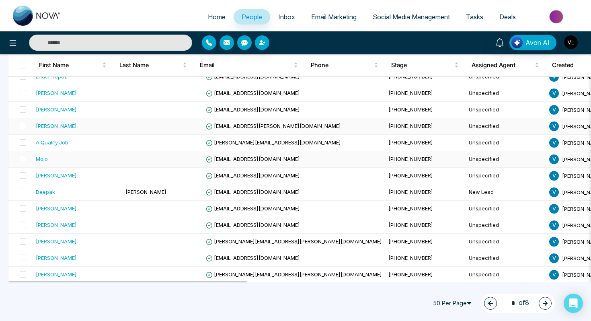
scroll to position [359, 0]
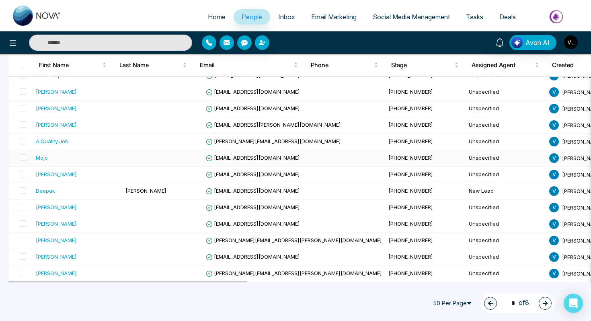
click at [81, 164] on td "Mojo" at bounding box center [78, 158] width 90 height 16
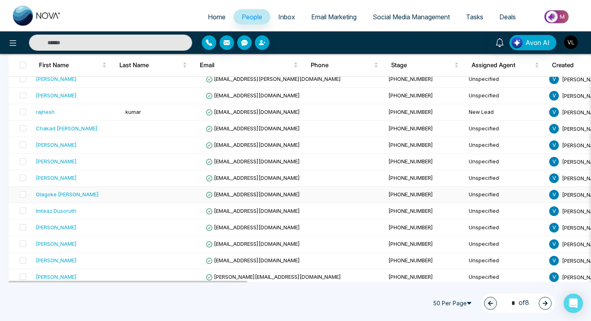
scroll to position [605, 0]
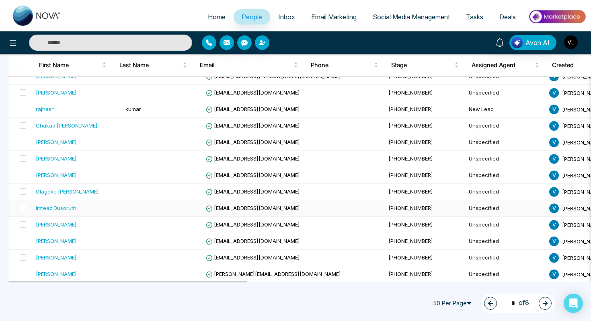
click at [79, 207] on div "Imteaz Dusoruth" at bounding box center [77, 208] width 83 height 8
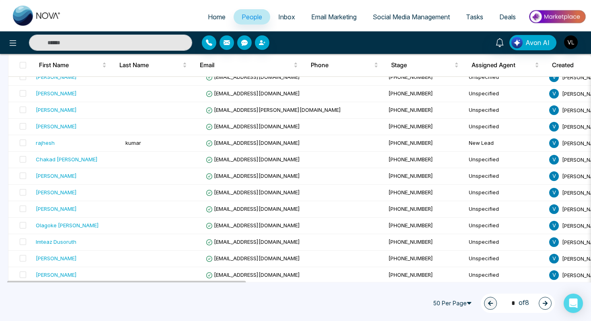
scroll to position [706, 0]
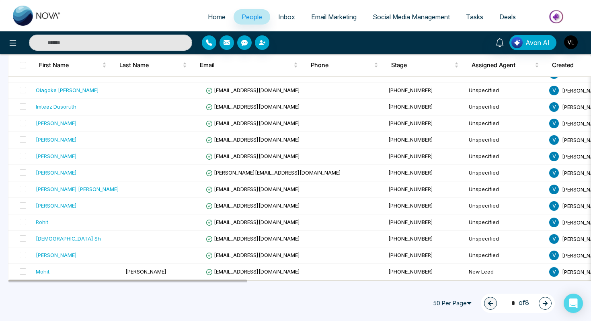
click at [541, 301] on button "button" at bounding box center [545, 303] width 13 height 13
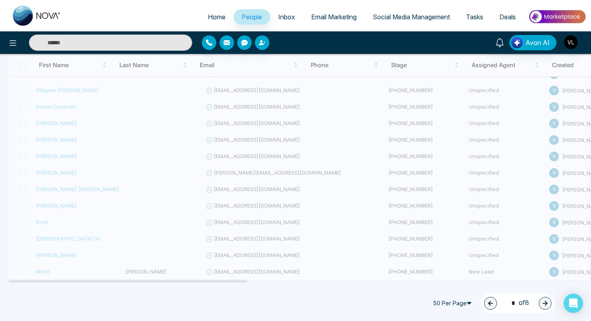
type input "*"
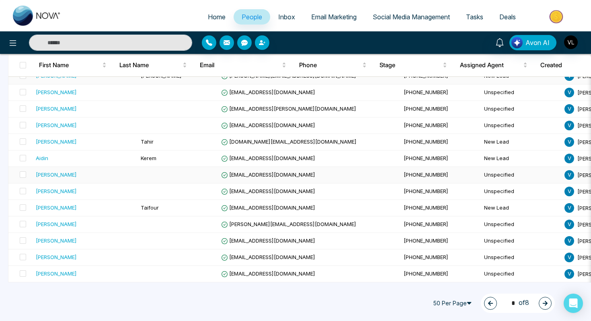
scroll to position [179, 0]
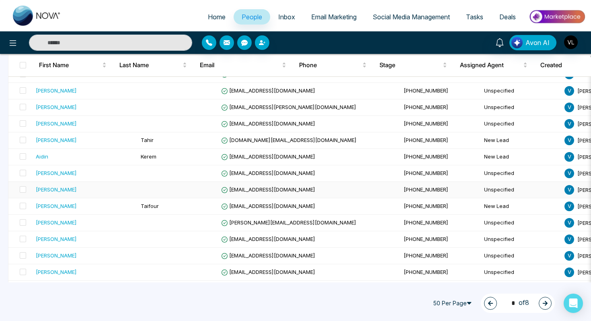
click at [77, 187] on div "[PERSON_NAME]" at bounding box center [85, 189] width 98 height 8
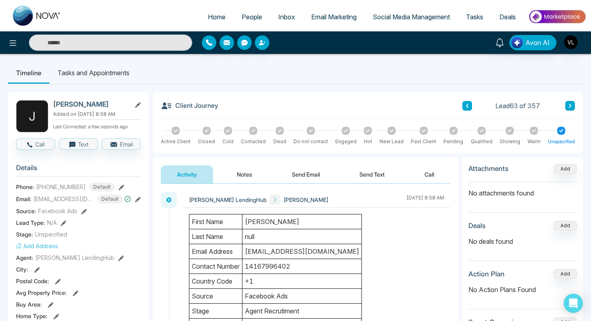
click at [244, 25] on li "People" at bounding box center [252, 17] width 37 height 16
click at [242, 17] on span "People" at bounding box center [252, 17] width 21 height 8
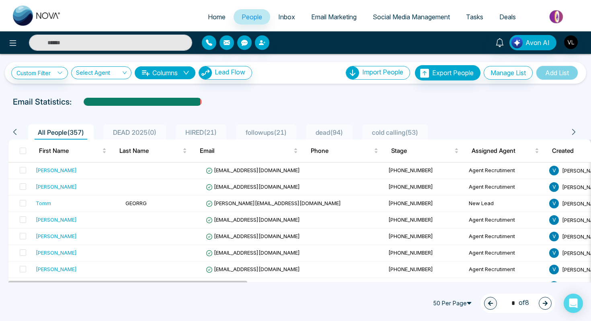
click at [538, 301] on div "1 * of 8" at bounding box center [518, 302] width 74 height 19
click at [541, 302] on button "button" at bounding box center [545, 303] width 13 height 13
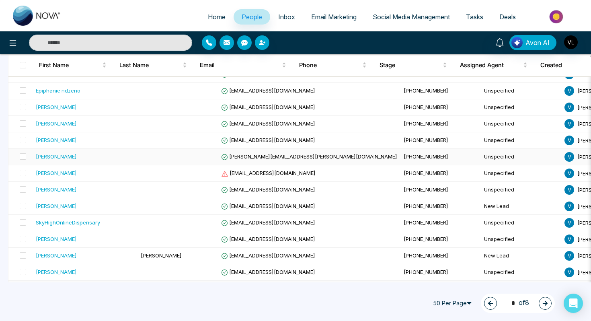
scroll to position [546, 0]
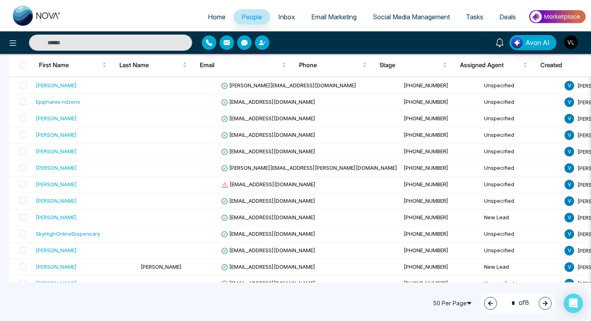
click at [539, 302] on button "button" at bounding box center [545, 303] width 13 height 13
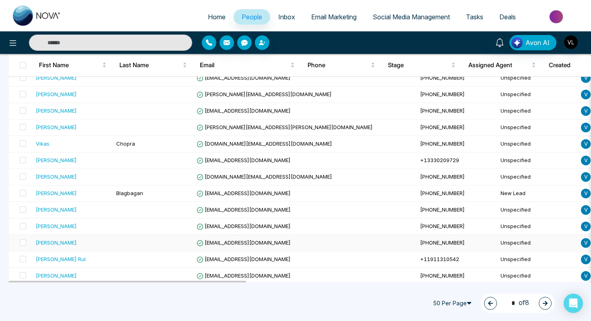
scroll to position [706, 0]
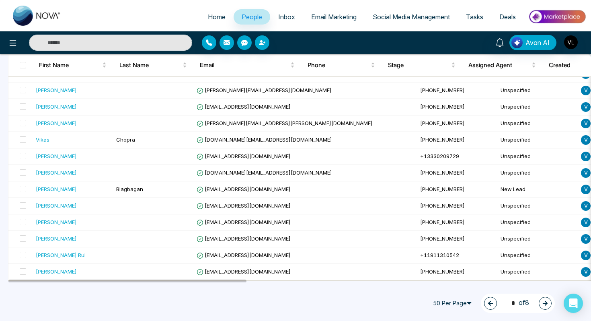
click at [548, 307] on button "button" at bounding box center [545, 303] width 13 height 13
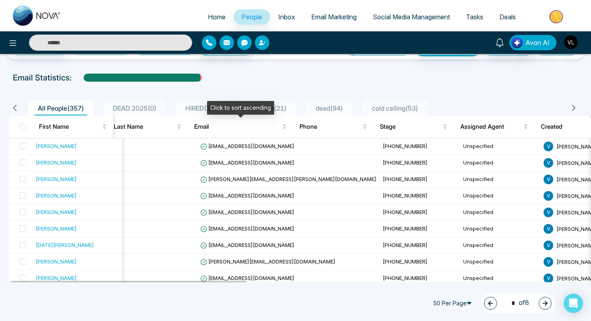
scroll to position [0, 0]
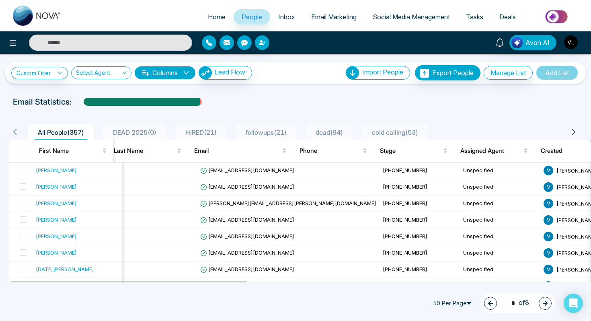
click at [391, 135] on span "cold calling ( 53 )" at bounding box center [395, 132] width 53 height 8
type input "*"
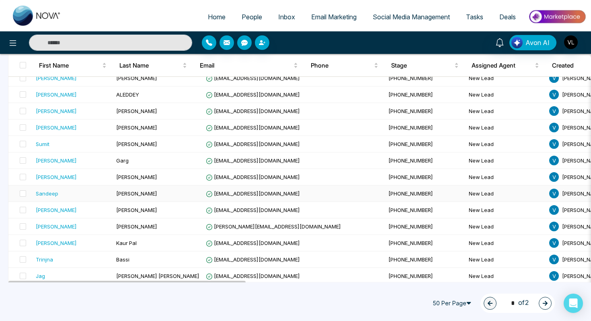
scroll to position [700, 0]
click at [94, 226] on div "[PERSON_NAME]" at bounding box center [73, 226] width 74 height 8
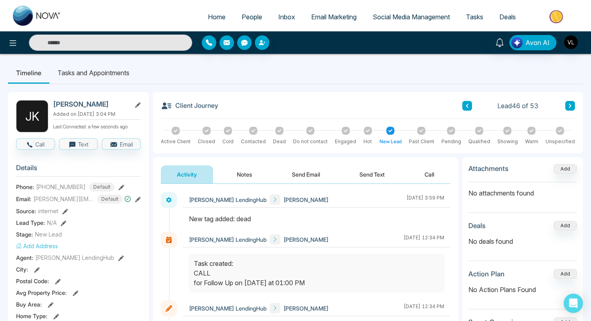
click at [71, 103] on h2 "[PERSON_NAME]" at bounding box center [90, 104] width 75 height 8
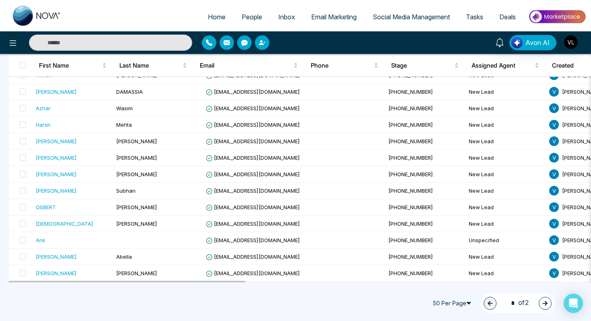
scroll to position [721, 0]
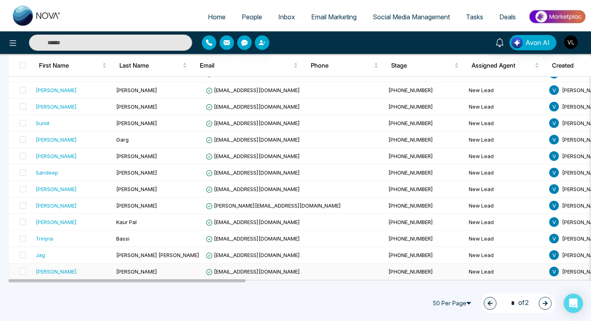
click at [87, 268] on div "[PERSON_NAME]" at bounding box center [73, 271] width 74 height 8
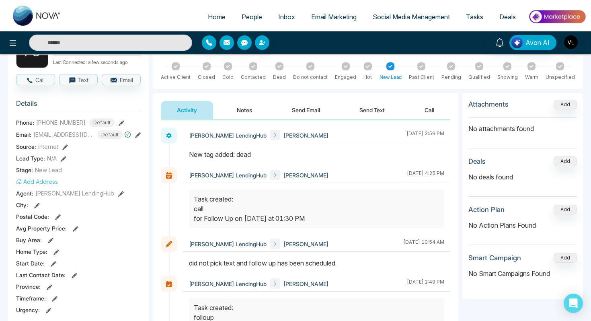
scroll to position [15, 0]
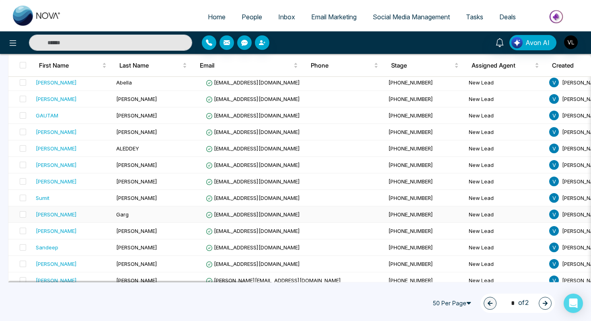
scroll to position [721, 0]
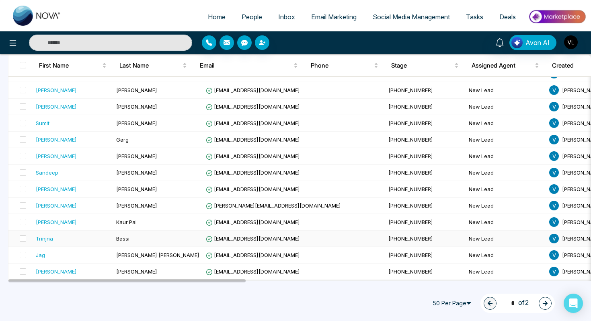
click at [90, 238] on div "Trinjna" at bounding box center [73, 238] width 74 height 8
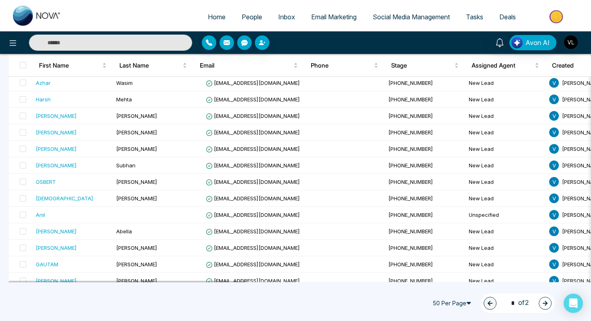
scroll to position [721, 0]
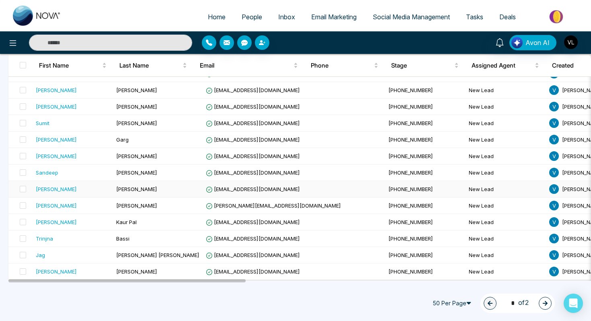
click at [56, 187] on div "[PERSON_NAME]" at bounding box center [73, 189] width 74 height 8
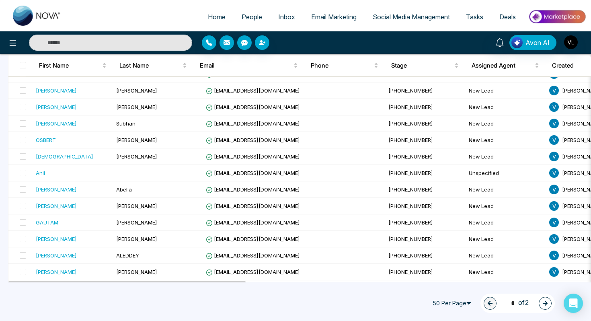
scroll to position [721, 0]
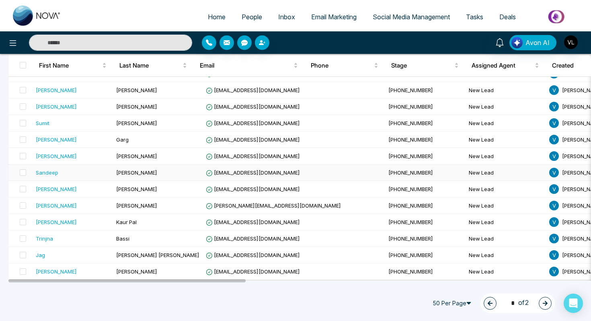
click at [72, 172] on div "Sandeep" at bounding box center [73, 172] width 74 height 8
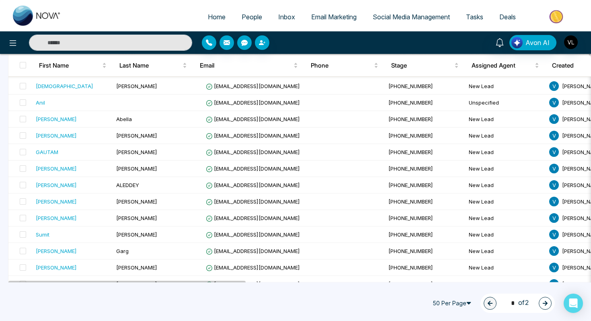
scroll to position [721, 0]
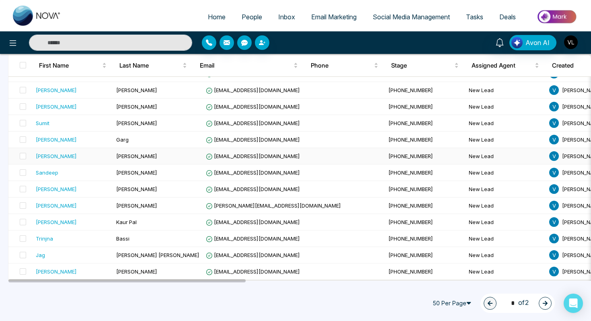
click at [73, 156] on div "[PERSON_NAME]" at bounding box center [73, 156] width 74 height 8
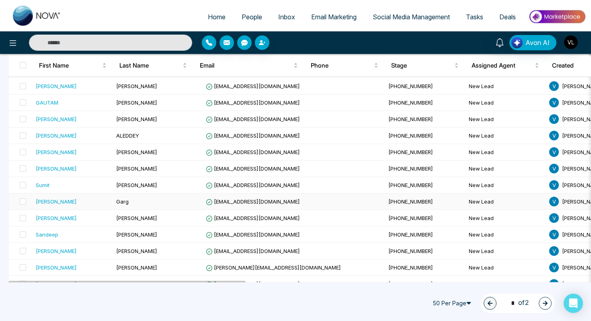
scroll to position [656, 0]
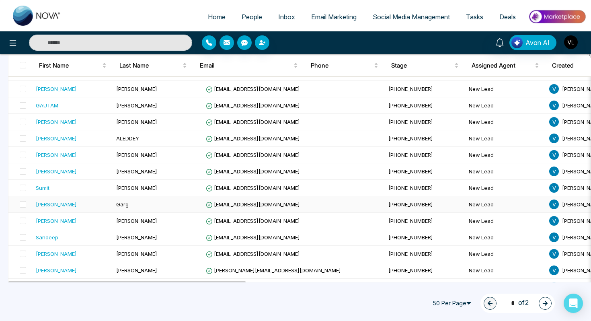
click at [60, 201] on div "[PERSON_NAME]" at bounding box center [73, 204] width 74 height 8
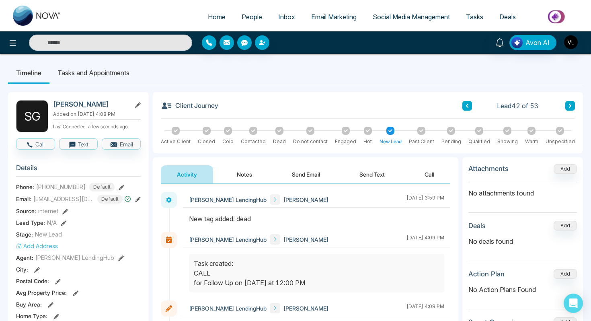
click at [87, 244] on section "Details Phone: [PHONE_NUMBER] Default Email: [EMAIL_ADDRESS][DOMAIN_NAME] Defau…" at bounding box center [78, 270] width 125 height 224
click at [81, 38] on input "text" at bounding box center [110, 43] width 163 height 16
paste input "**********"
type input "**********"
click at [242, 15] on span "People" at bounding box center [252, 17] width 21 height 8
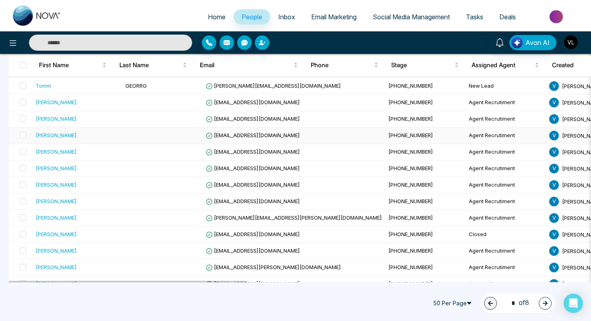
scroll to position [119, 0]
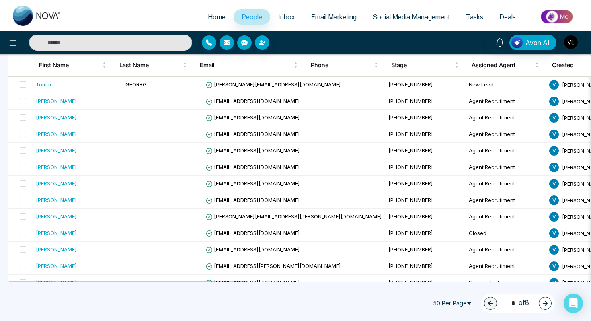
click at [60, 43] on input "text" at bounding box center [110, 43] width 163 height 16
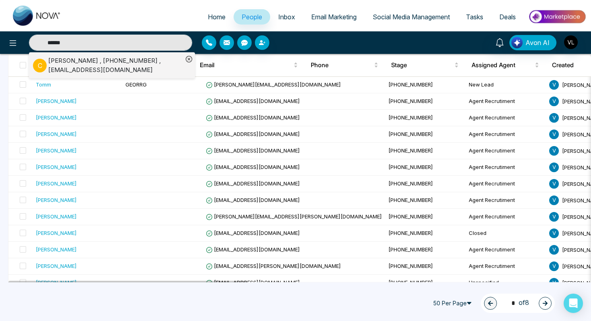
type input "******"
click at [75, 76] on li "[PERSON_NAME] , [PHONE_NUMBER] , [EMAIL_ADDRESS][DOMAIN_NAME]" at bounding box center [108, 65] width 150 height 26
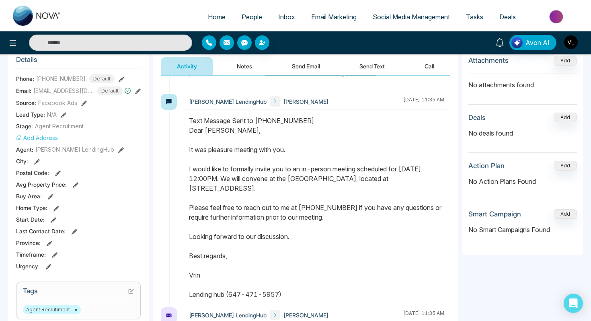
scroll to position [222, 0]
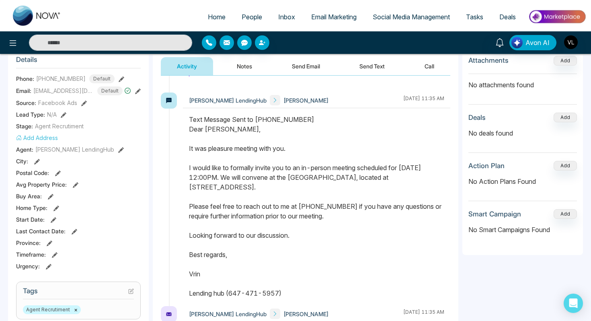
drag, startPoint x: 188, startPoint y: 129, endPoint x: 310, endPoint y: 298, distance: 208.1
click at [310, 298] on div at bounding box center [316, 210] width 267 height 191
click at [301, 65] on button "Send Email" at bounding box center [306, 66] width 60 height 18
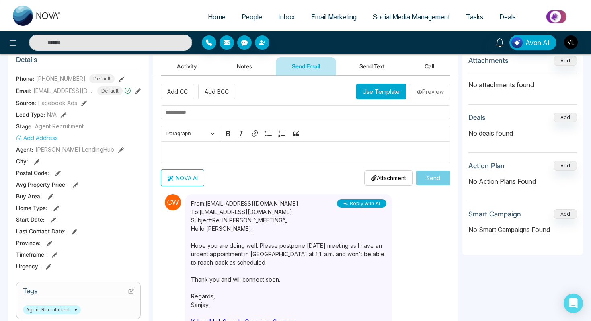
click at [179, 156] on p "Editor editing area: main" at bounding box center [305, 153] width 281 height 10
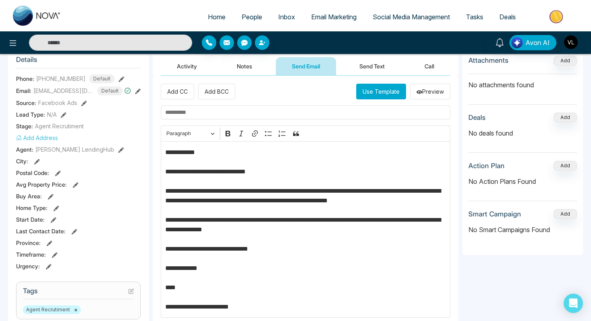
scroll to position [115, 0]
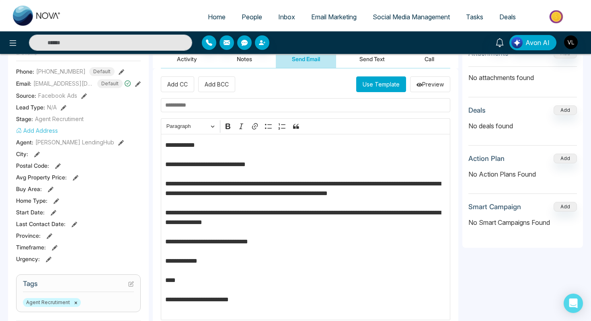
click at [390, 186] on p "**********" at bounding box center [305, 227] width 281 height 174
click at [173, 101] on input "text" at bounding box center [305, 105] width 289 height 14
type input "**********"
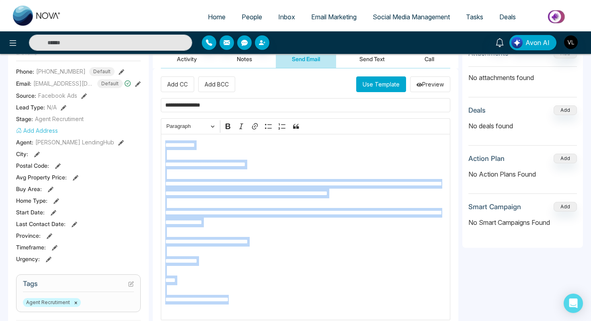
drag, startPoint x: 164, startPoint y: 144, endPoint x: 277, endPoint y: 308, distance: 199.3
click at [277, 308] on div "**********" at bounding box center [305, 227] width 289 height 186
copy p "**********"
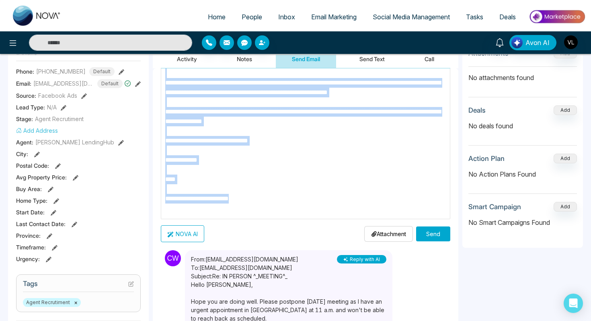
scroll to position [102, 0]
click at [439, 238] on button "Send" at bounding box center [433, 233] width 34 height 15
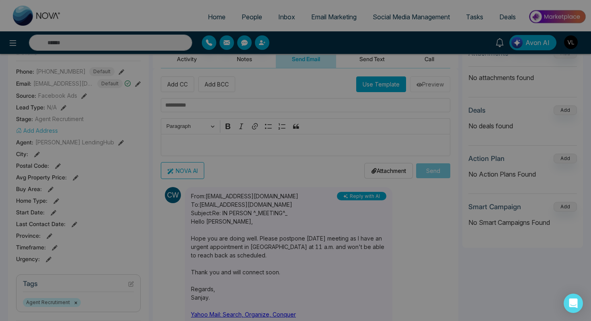
scroll to position [0, 0]
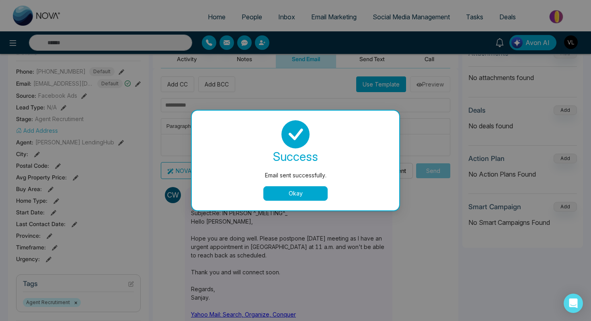
click at [300, 188] on button "Okay" at bounding box center [295, 193] width 64 height 14
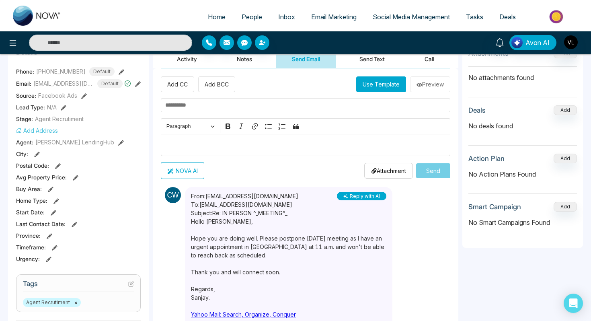
click at [375, 57] on button "Send Text" at bounding box center [371, 59] width 57 height 18
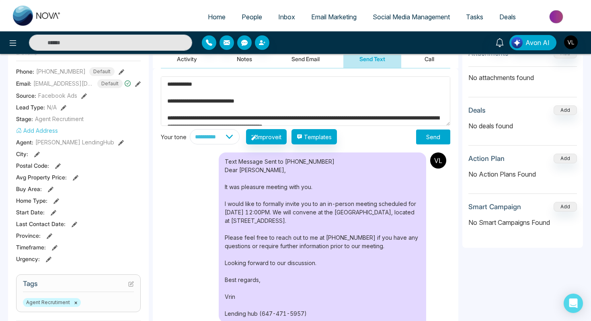
type textarea "**********"
click at [439, 135] on button "Send" at bounding box center [433, 136] width 34 height 15
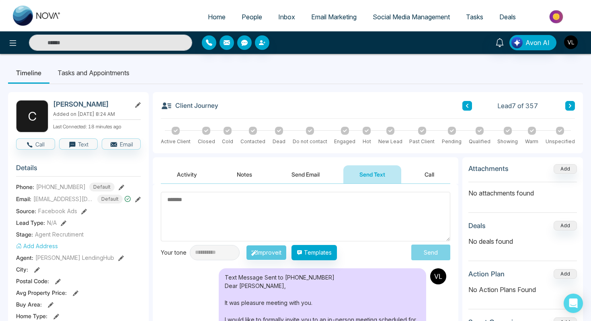
click at [257, 14] on link "People" at bounding box center [252, 16] width 37 height 15
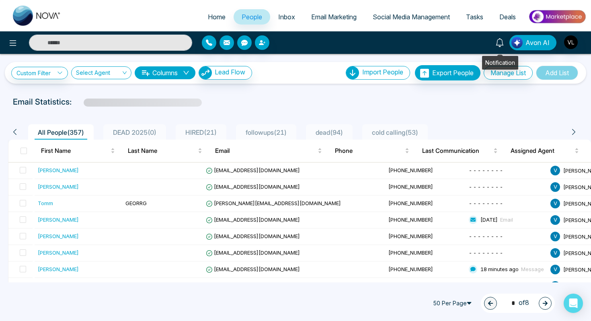
click at [496, 45] on link at bounding box center [499, 42] width 19 height 14
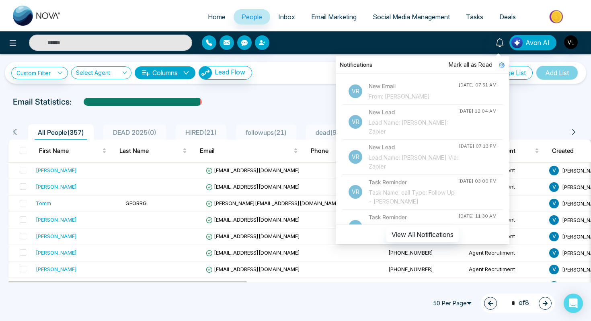
click at [409, 48] on div "Notifications Mark all as Read Vr New Email From: [PERSON_NAME] [DATE] 07:51 AM…" at bounding box center [468, 42] width 237 height 15
